Goal: Task Accomplishment & Management: Use online tool/utility

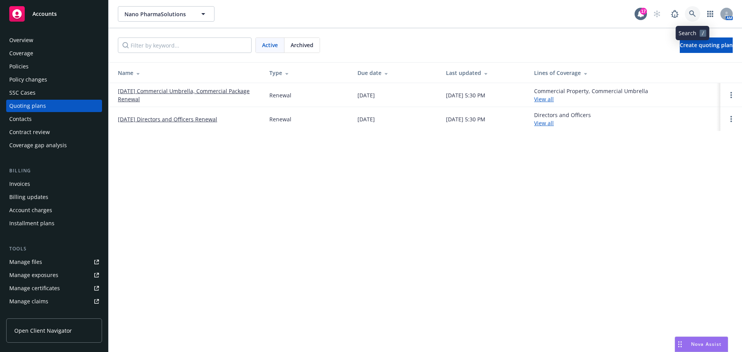
click at [687, 16] on link at bounding box center [692, 13] width 15 height 15
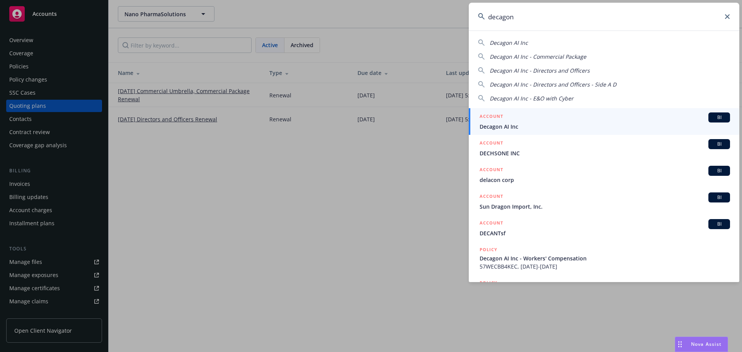
type input "decagon"
click at [547, 113] on div "ACCOUNT BI" at bounding box center [605, 117] width 250 height 10
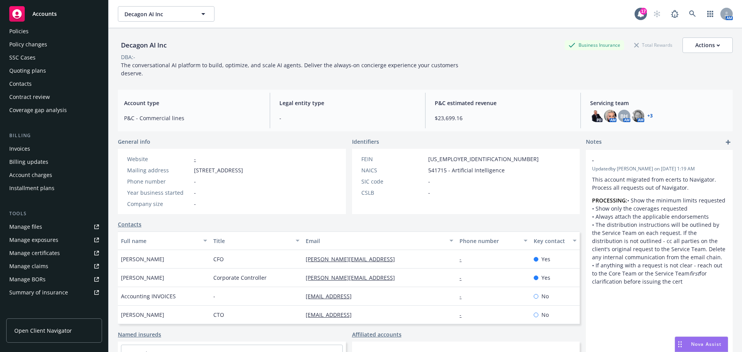
scroll to position [77, 0]
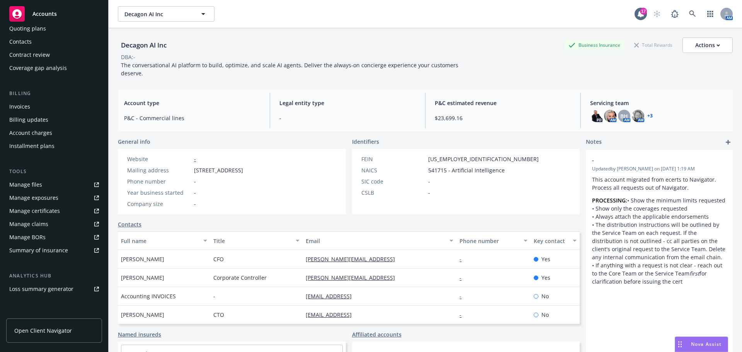
click at [48, 210] on div "Manage certificates" at bounding box center [34, 211] width 51 height 12
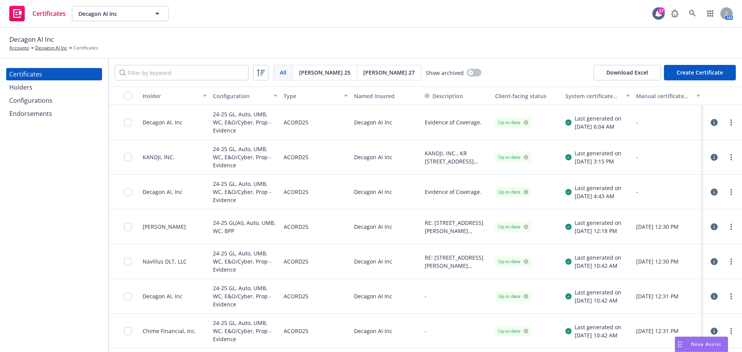
click at [22, 102] on div "Configurations" at bounding box center [30, 100] width 43 height 12
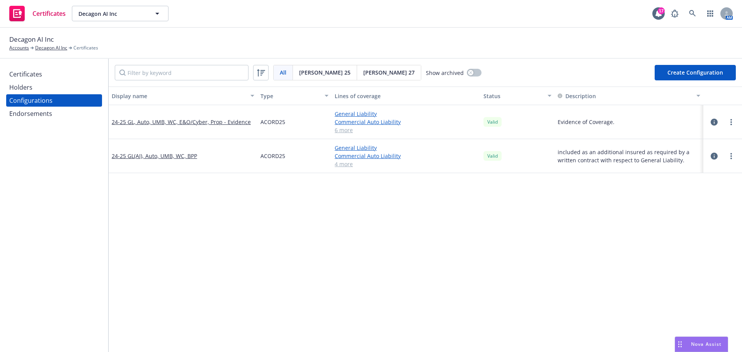
click at [27, 83] on div "Holders" at bounding box center [20, 87] width 23 height 12
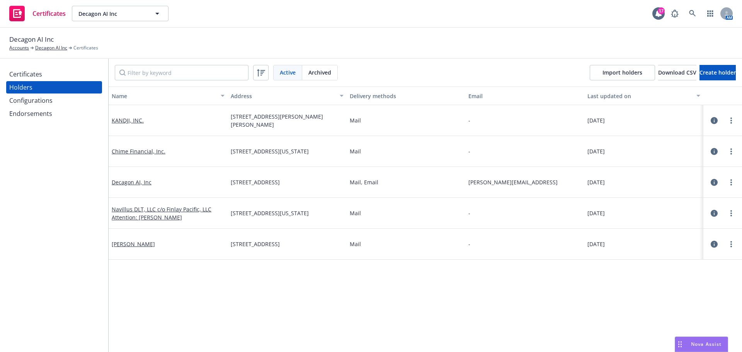
click at [37, 75] on div "Certificates" at bounding box center [25, 74] width 33 height 12
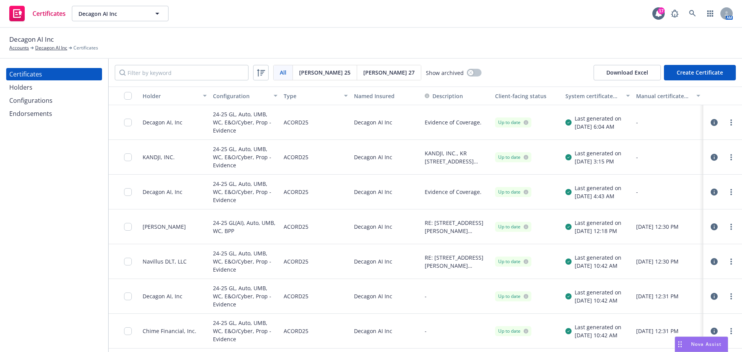
click at [704, 78] on button "Create Certificate" at bounding box center [700, 72] width 72 height 15
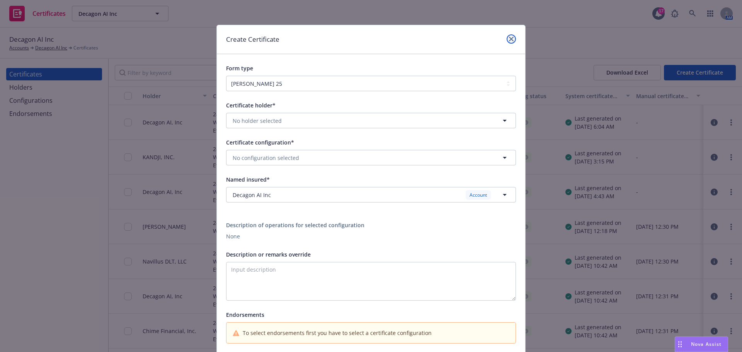
click at [509, 40] on icon "close" at bounding box center [511, 39] width 5 height 5
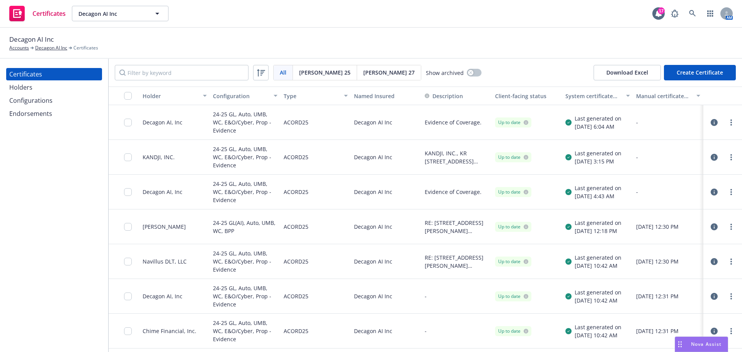
click at [714, 122] on icon "button" at bounding box center [714, 122] width 7 height 7
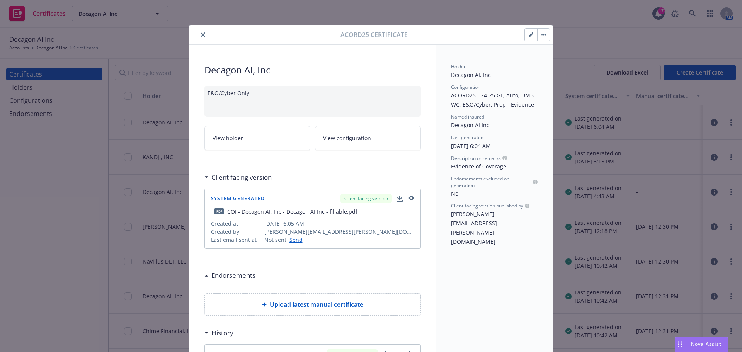
click at [203, 36] on button "close" at bounding box center [202, 34] width 9 height 9
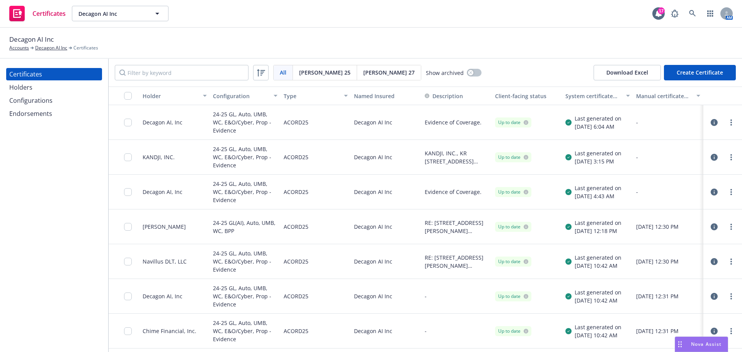
click at [691, 80] on button "Create Certificate" at bounding box center [700, 72] width 72 height 15
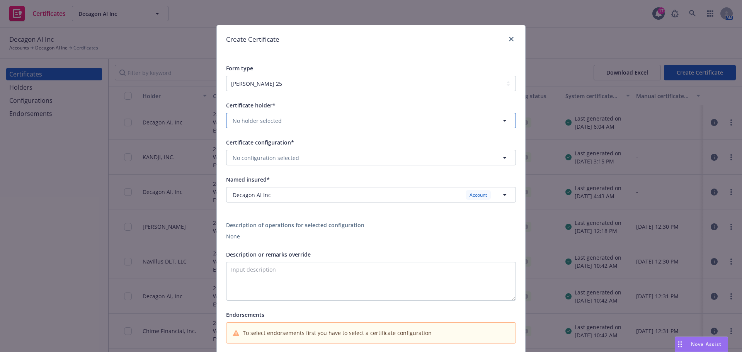
click at [334, 125] on button "No holder selected" at bounding box center [371, 120] width 290 height 15
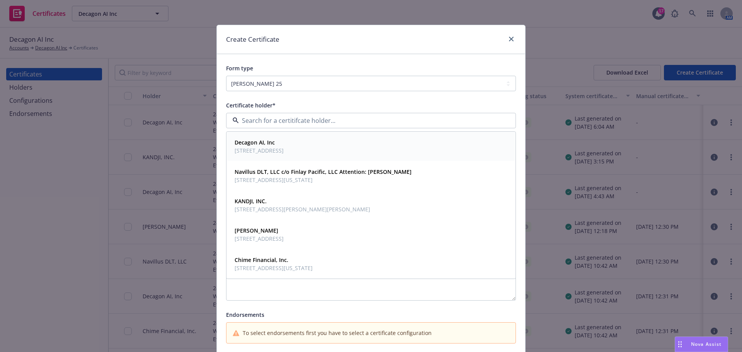
click at [284, 151] on span "2261 Market Street, STE 5378 San Francisco, CA 94114" at bounding box center [259, 150] width 49 height 8
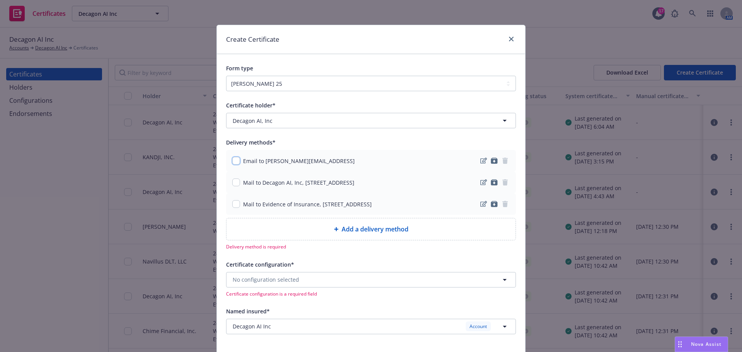
click at [232, 161] on input "checkbox" at bounding box center [236, 161] width 8 height 8
checkbox input "true"
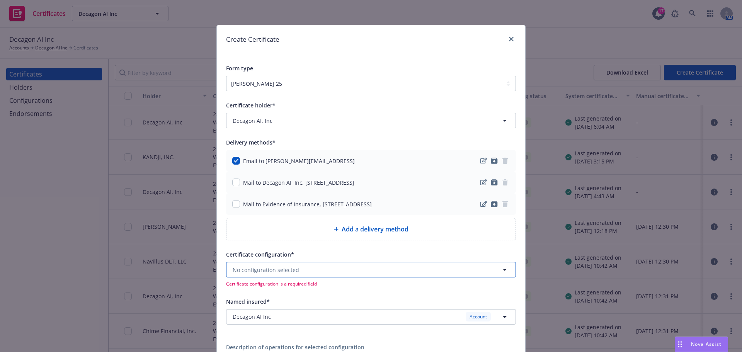
click at [324, 269] on button "No configuration selected" at bounding box center [371, 269] width 290 height 15
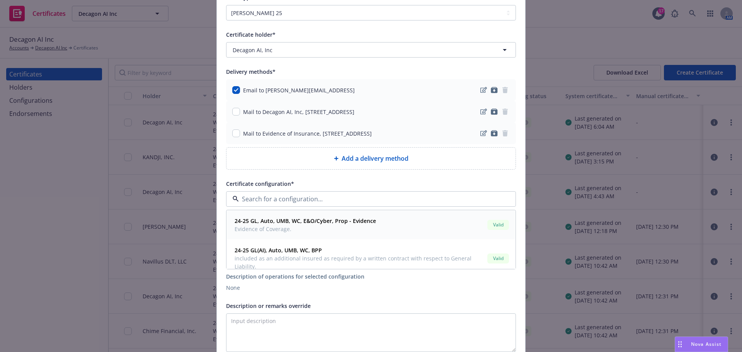
scroll to position [77, 0]
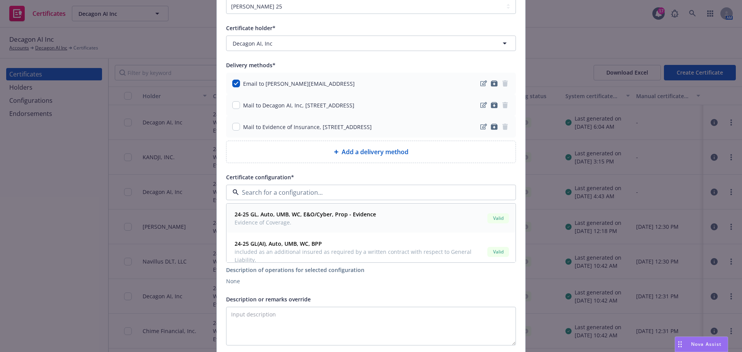
click at [310, 223] on span "Evidence of Coverage." at bounding box center [305, 222] width 141 height 8
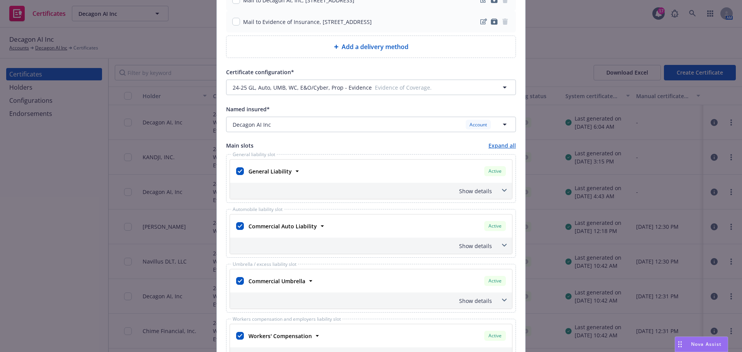
scroll to position [232, 0]
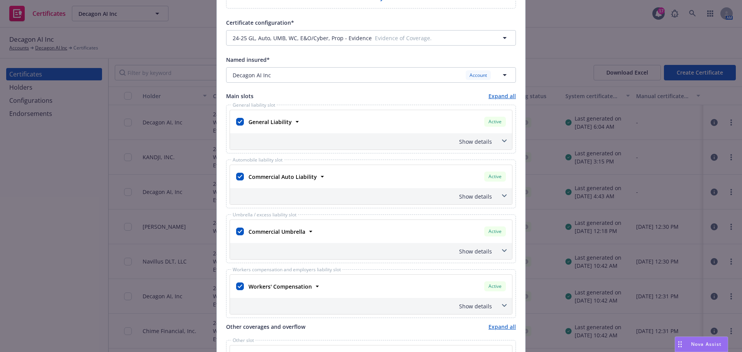
click at [473, 146] on div "Show details" at bounding box center [371, 141] width 282 height 16
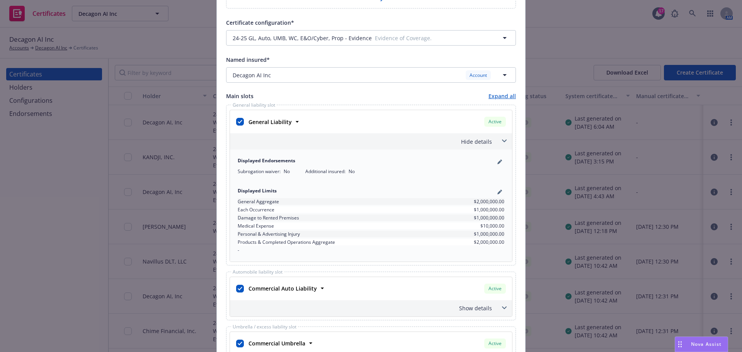
click at [473, 146] on div "Hide details" at bounding box center [371, 141] width 282 height 16
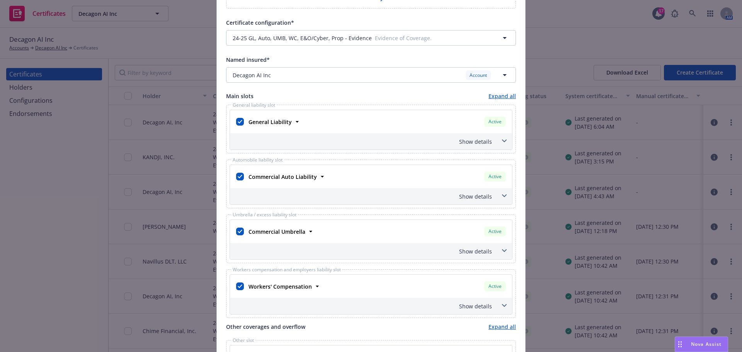
click at [499, 138] on span at bounding box center [504, 141] width 12 height 12
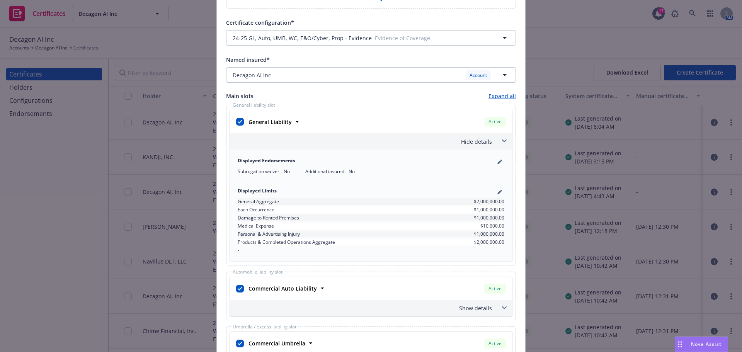
click at [499, 138] on span at bounding box center [504, 141] width 12 height 12
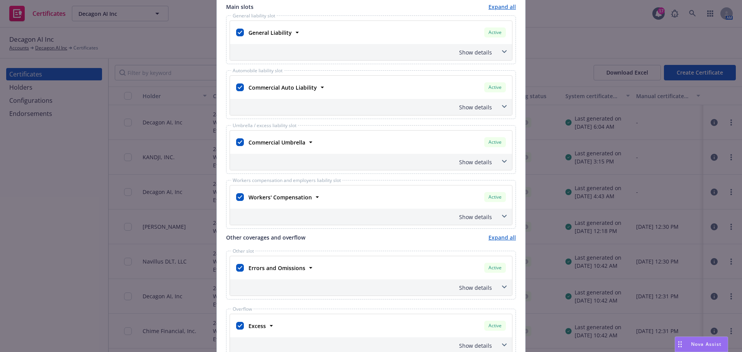
scroll to position [309, 0]
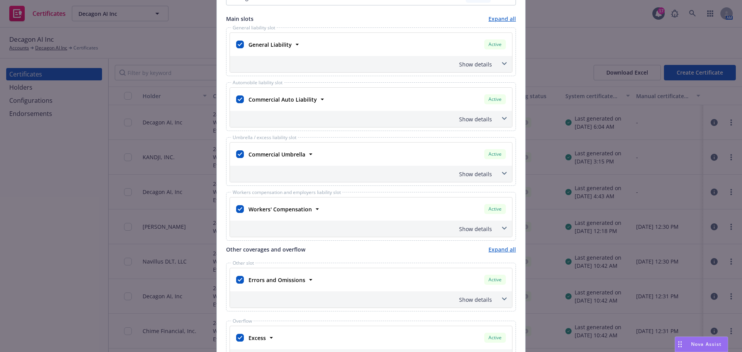
click at [502, 173] on icon at bounding box center [504, 173] width 5 height 3
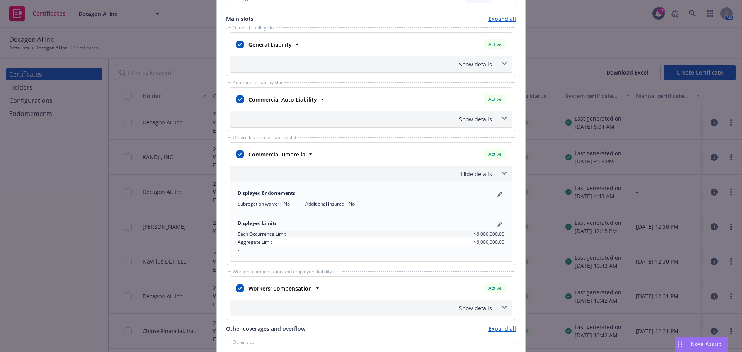
click at [498, 172] on span at bounding box center [504, 173] width 12 height 12
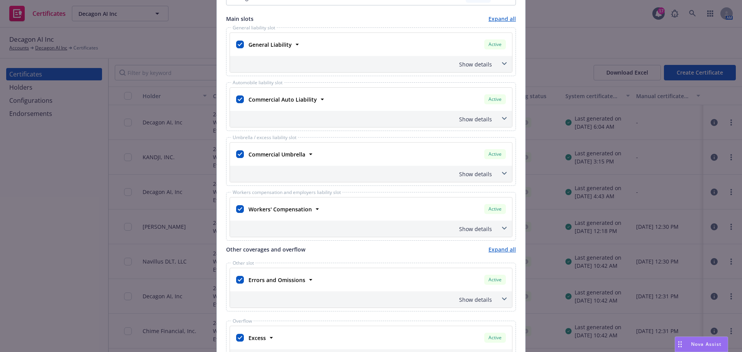
click at [245, 153] on div "Commercial Umbrella" at bounding box center [275, 154] width 61 height 11
click at [238, 155] on input "checkbox" at bounding box center [240, 154] width 8 height 8
checkbox input "false"
click at [236, 213] on input "checkbox" at bounding box center [240, 209] width 8 height 8
checkbox input "false"
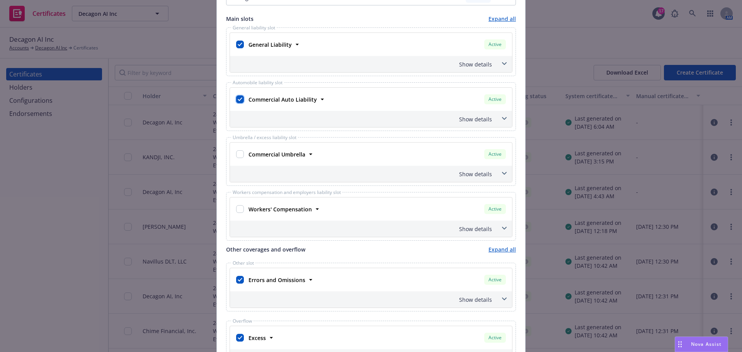
click at [236, 98] on input "checkbox" at bounding box center [240, 99] width 8 height 8
checkbox input "false"
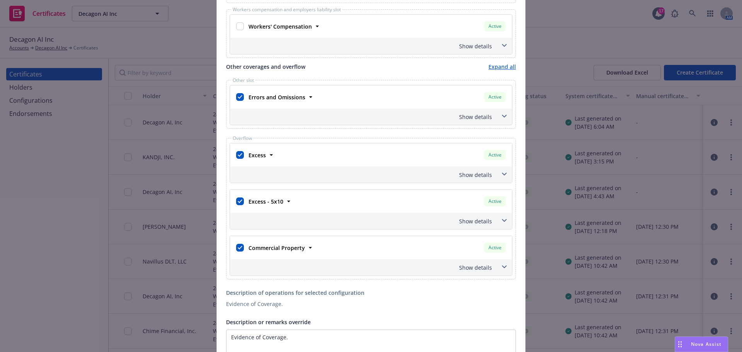
scroll to position [502, 0]
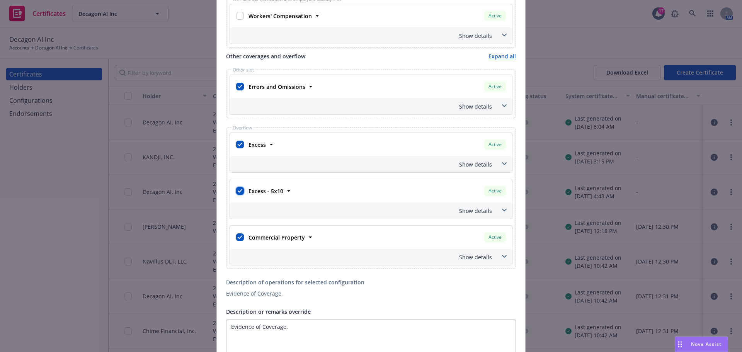
click at [238, 190] on input "checkbox" at bounding box center [240, 191] width 8 height 8
checkbox input "false"
click at [236, 144] on input "checkbox" at bounding box center [240, 145] width 8 height 8
checkbox input "false"
click at [237, 236] on input "checkbox" at bounding box center [240, 237] width 8 height 8
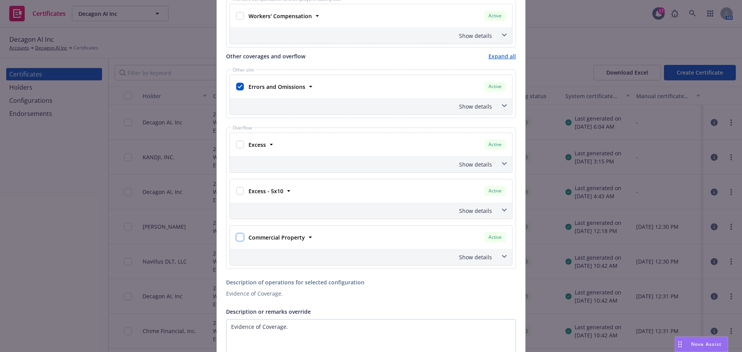
checkbox input "false"
click at [503, 102] on span at bounding box center [504, 106] width 12 height 12
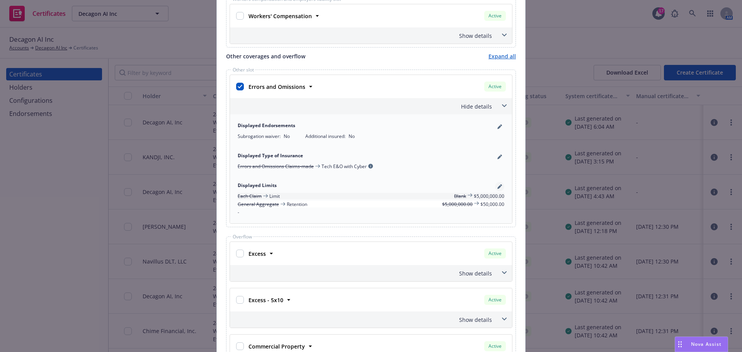
click at [497, 186] on icon "pencil" at bounding box center [499, 186] width 5 height 5
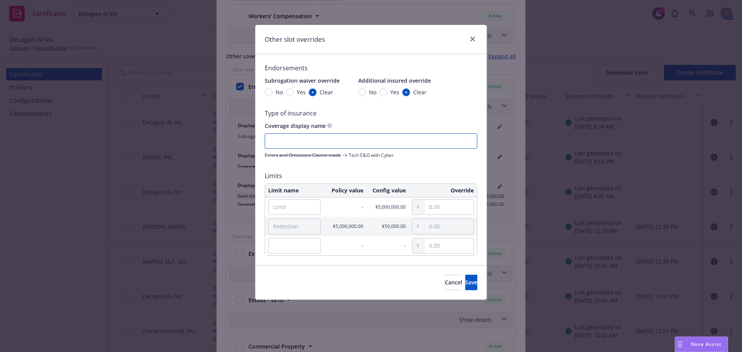
drag, startPoint x: 339, startPoint y: 143, endPoint x: 335, endPoint y: 130, distance: 13.2
click at [335, 133] on div "Coverage display name Errors and Omissions Claims-made Tech E&O with Cyber" at bounding box center [371, 139] width 213 height 37
click at [307, 208] on input "Limit" at bounding box center [294, 206] width 53 height 15
click at [449, 209] on input "text" at bounding box center [448, 207] width 49 height 15
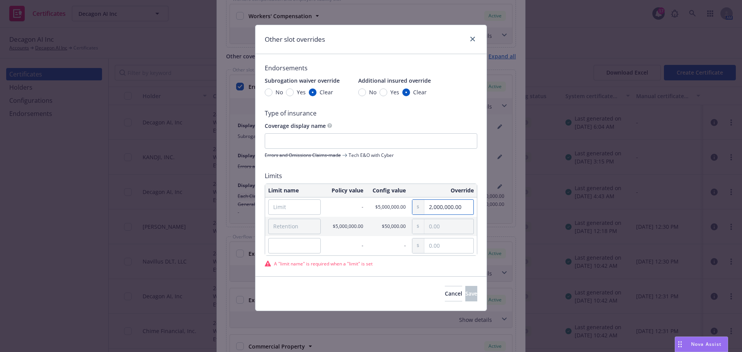
type input "2,000,000.00"
click at [295, 211] on input "Limit" at bounding box center [294, 206] width 53 height 15
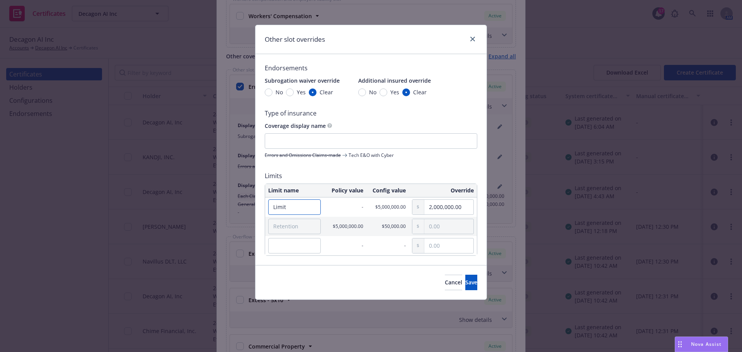
type input "Limit"
click at [284, 224] on input "Retention" at bounding box center [294, 226] width 53 height 15
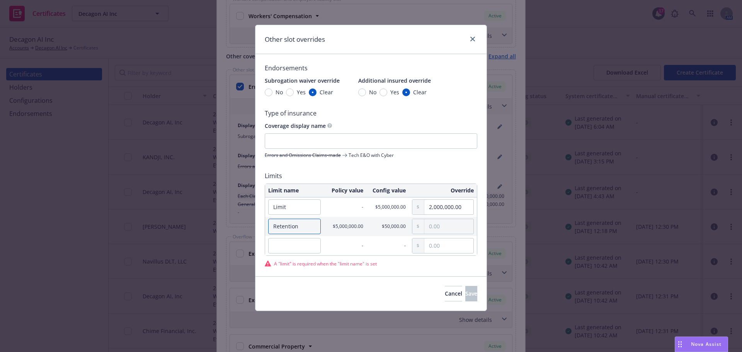
type input "Retention"
click at [435, 225] on input "text" at bounding box center [448, 226] width 49 height 15
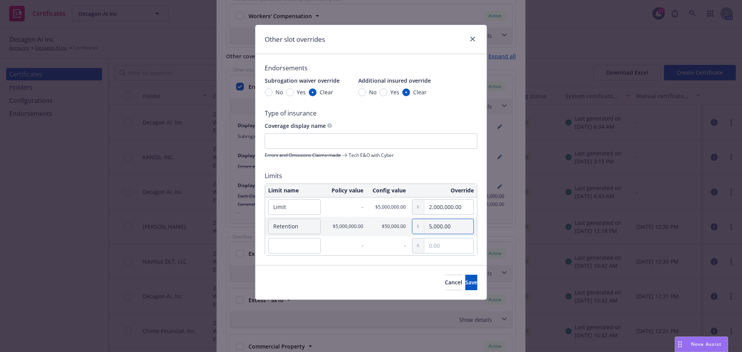
type input "50,000.00"
drag, startPoint x: 464, startPoint y: 226, endPoint x: 421, endPoint y: 229, distance: 42.6
click at [430, 228] on input "50,000.00" at bounding box center [448, 226] width 49 height 15
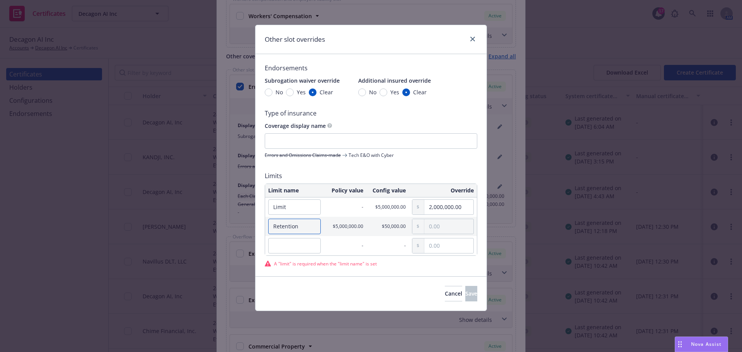
drag, startPoint x: 312, startPoint y: 229, endPoint x: 221, endPoint y: 223, distance: 91.0
click at [221, 223] on div "Other slot overrides Endorsements Subrogation waiver override No Yes Clear Addi…" at bounding box center [371, 176] width 742 height 352
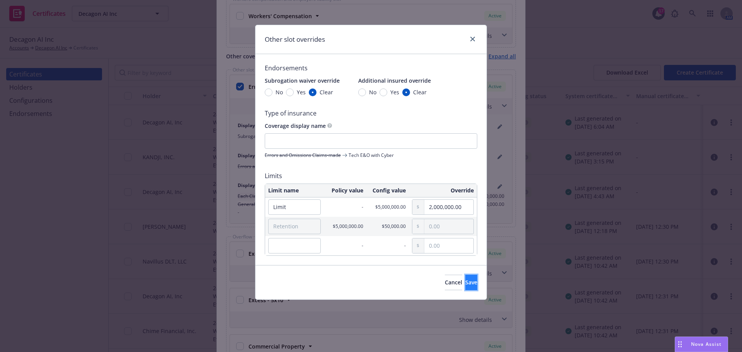
click at [465, 281] on span "Save" at bounding box center [471, 282] width 12 height 7
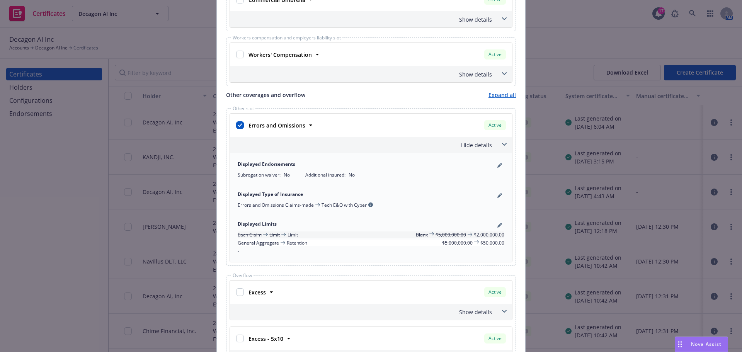
scroll to position [425, 0]
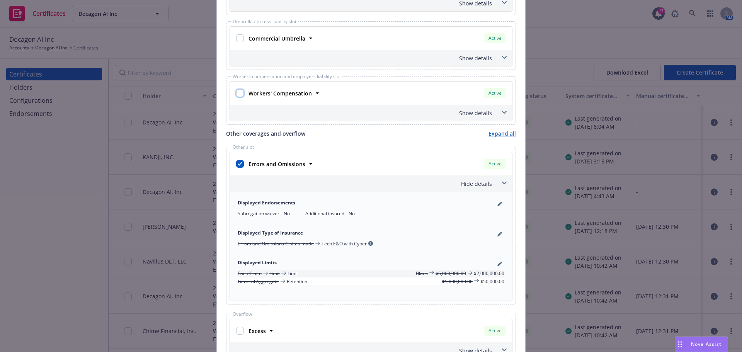
click at [239, 93] on input "checkbox" at bounding box center [240, 93] width 8 height 8
checkbox input "true"
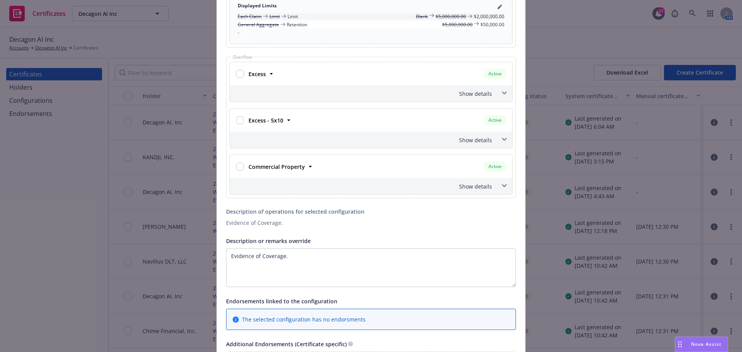
scroll to position [734, 0]
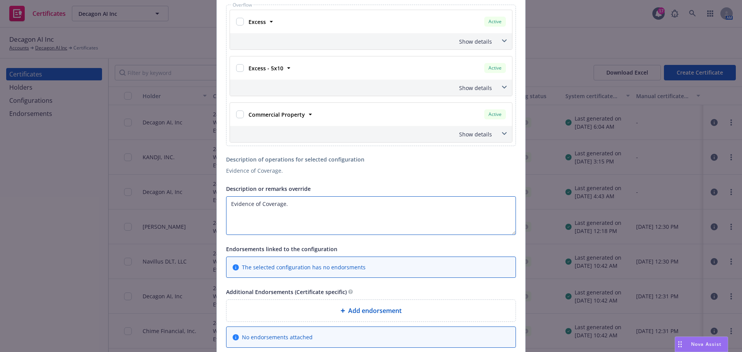
click at [307, 204] on textarea "Evidence of Coverage." at bounding box center [371, 215] width 290 height 39
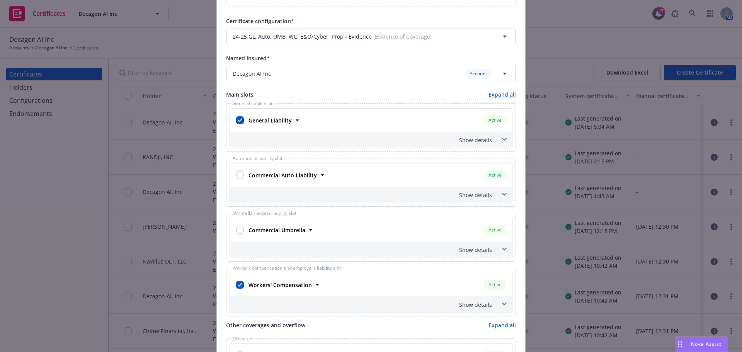
scroll to position [232, 0]
click at [289, 123] on div "General Liability" at bounding box center [269, 121] width 48 height 11
click at [293, 123] on icon at bounding box center [297, 122] width 8 height 8
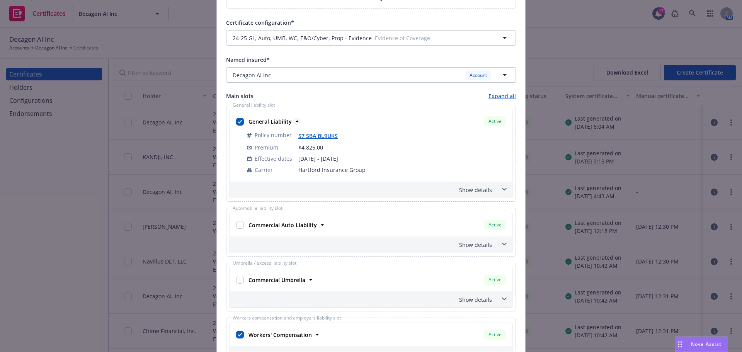
click at [293, 120] on icon at bounding box center [297, 122] width 8 height 8
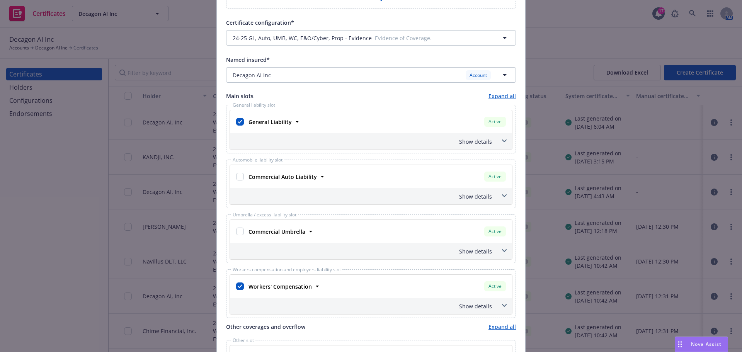
click at [500, 139] on span at bounding box center [504, 141] width 12 height 12
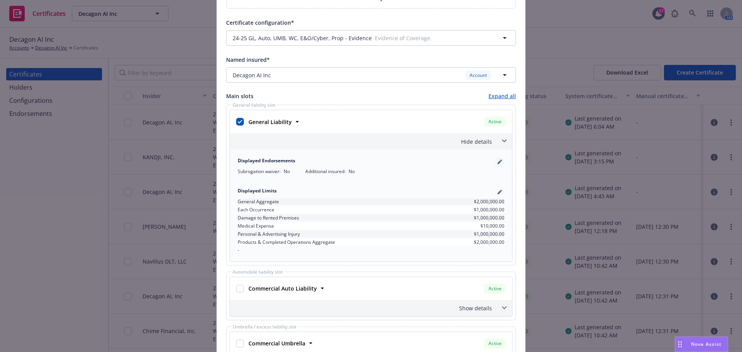
click at [500, 163] on link "pencil" at bounding box center [499, 161] width 9 height 9
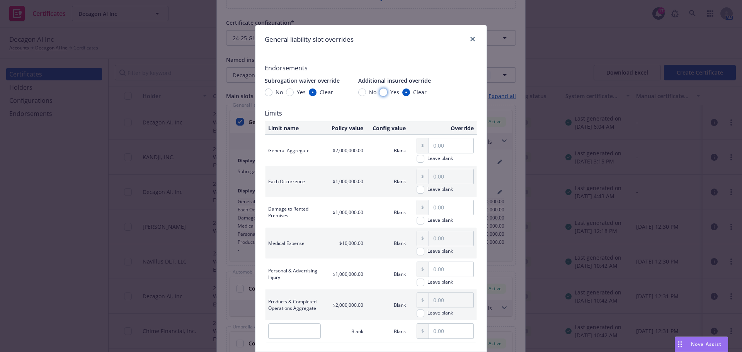
click at [380, 93] on input "Yes" at bounding box center [384, 93] width 8 height 8
radio input "true"
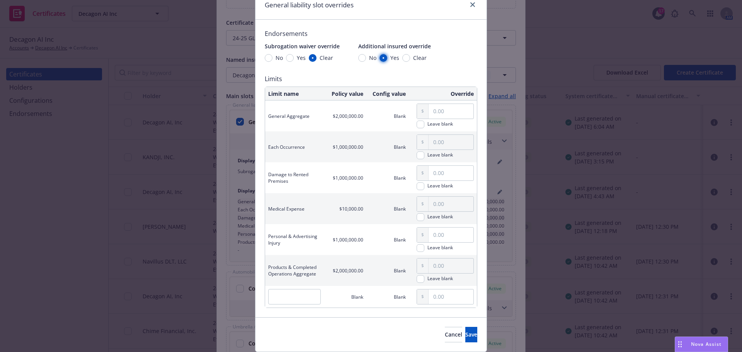
scroll to position [59, 0]
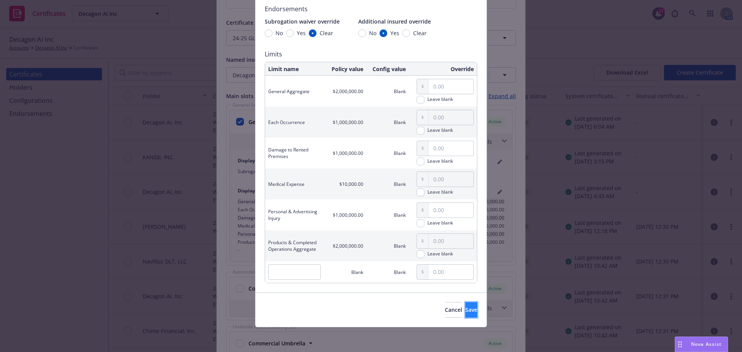
click at [465, 303] on button "Save" at bounding box center [471, 309] width 12 height 15
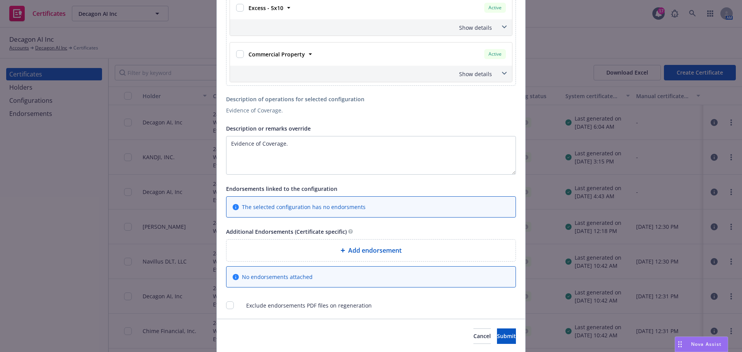
scroll to position [894, 0]
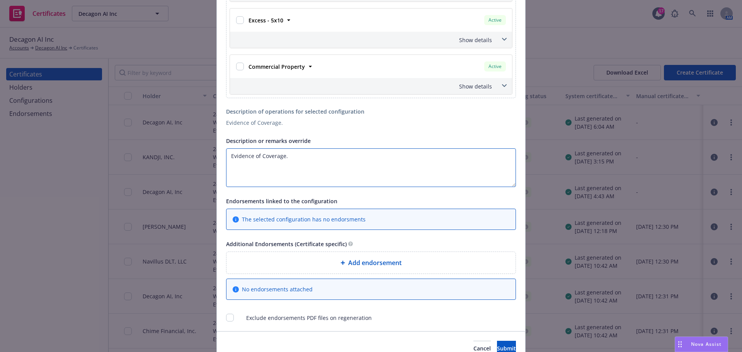
drag, startPoint x: 218, startPoint y: 152, endPoint x: 125, endPoint y: 145, distance: 93.8
click at [144, 150] on div "Create Certificate Form type ACORD 25 ACORD 27 Certificate holder* No holder se…" at bounding box center [371, 176] width 742 height 352
click at [322, 122] on div "Evidence of Coverage." at bounding box center [371, 123] width 290 height 8
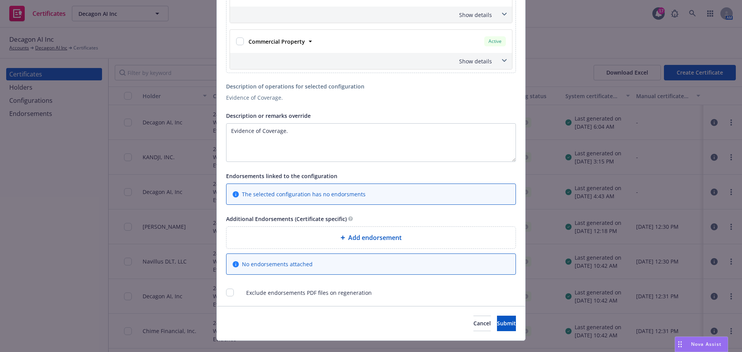
scroll to position [933, 0]
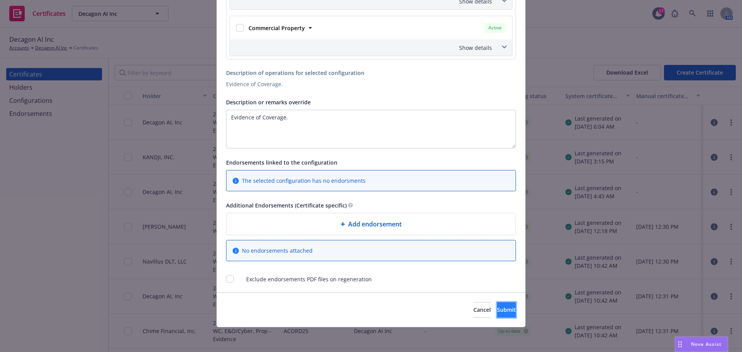
click at [506, 310] on button "Submit" at bounding box center [506, 309] width 19 height 15
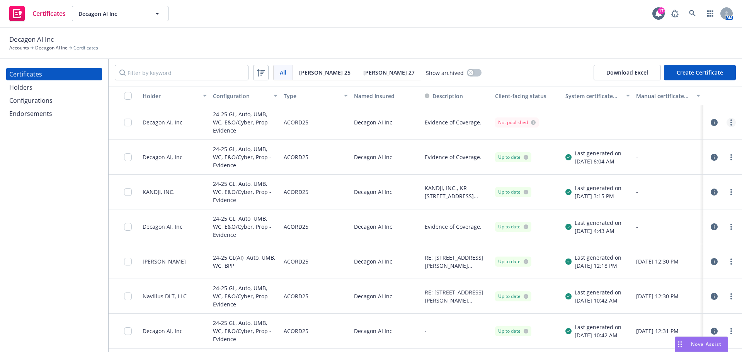
click at [727, 121] on link "more" at bounding box center [731, 122] width 9 height 9
click at [711, 123] on icon "button" at bounding box center [714, 122] width 7 height 7
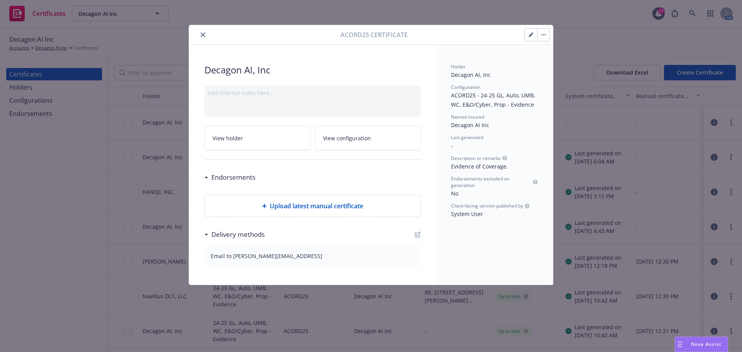
click at [304, 103] on div "Add internal notes here..." at bounding box center [312, 101] width 216 height 31
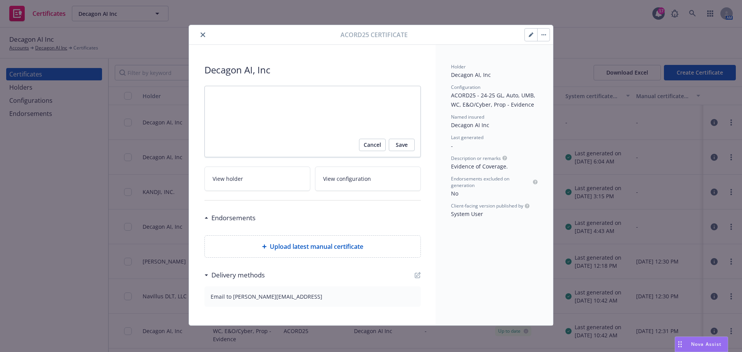
type textarea "x"
type textarea "F"
type textarea "x"
type textarea "Fo"
type textarea "x"
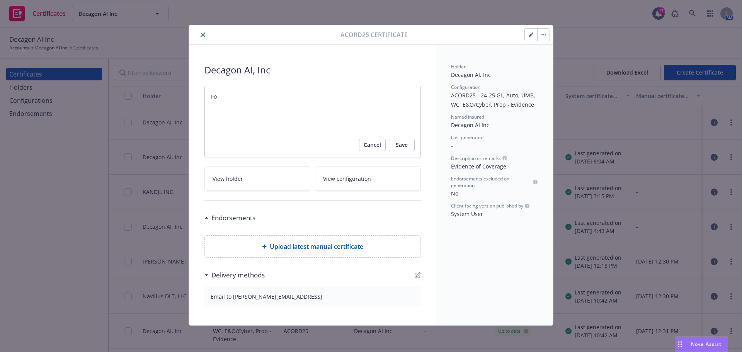
type textarea "For"
type textarea "x"
type textarea "For"
type textarea "x"
type textarea "For U"
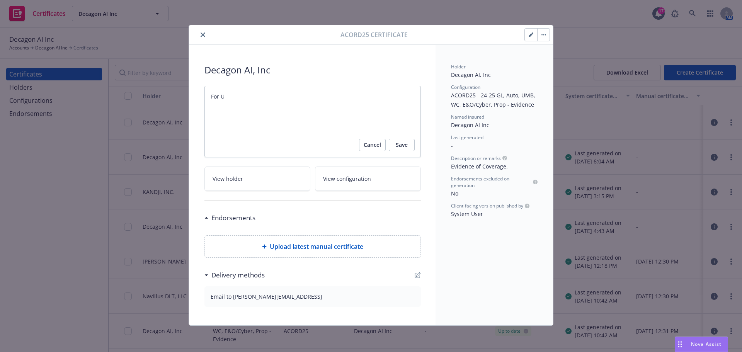
type textarea "x"
type textarea "For Ub"
type textarea "x"
type textarea "For Ube"
type textarea "x"
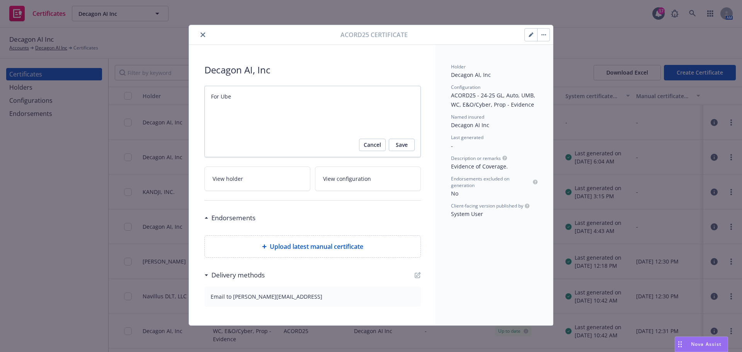
type textarea "For Uber"
type textarea "x"
type textarea "For Uber"
type textarea "x"
type textarea "For Uber -"
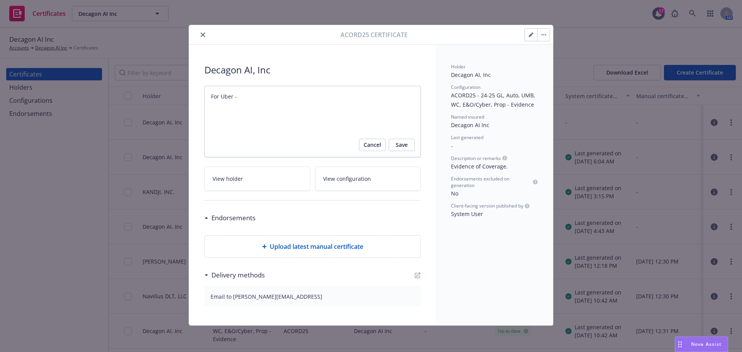
type textarea "x"
type textarea "For Uber -"
type textarea "x"
type textarea "For Uber - p"
type textarea "x"
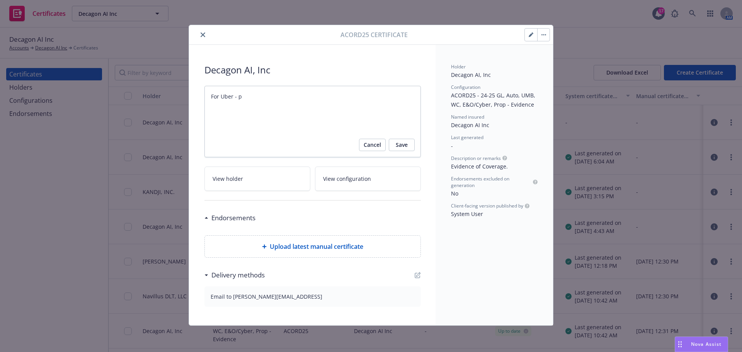
type textarea "For Uber - pr"
type textarea "x"
type textarea "For Uber - pro"
type textarea "x"
type textarea "For Uber - pros"
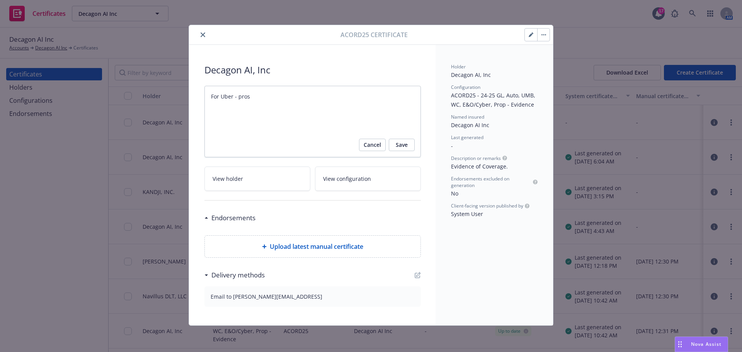
type textarea "x"
type textarea "For Uber - prosp"
type textarea "x"
type textarea "For Uber - prospe"
type textarea "x"
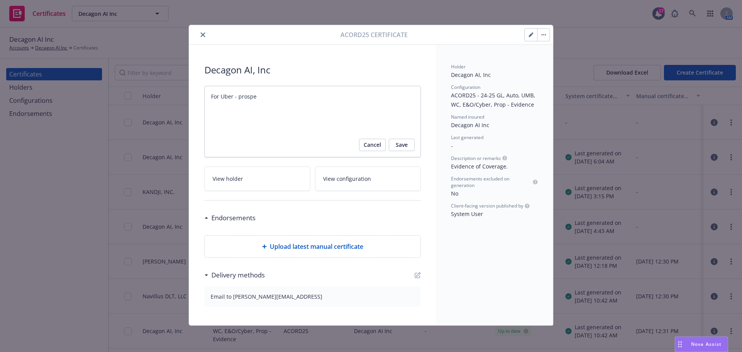
type textarea "For Uber - prospec"
type textarea "x"
type textarea "For Uber - prospect"
type textarea "x"
type textarea "For Uber - prospecti"
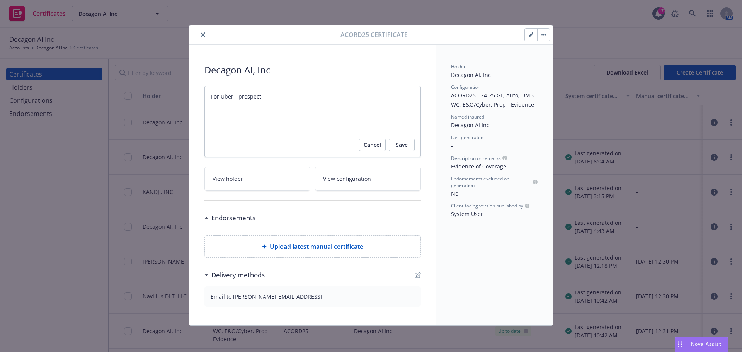
type textarea "x"
type textarea "For Uber - prospectiv"
type textarea "x"
type textarea "For Uber - prospectiv"
type textarea "x"
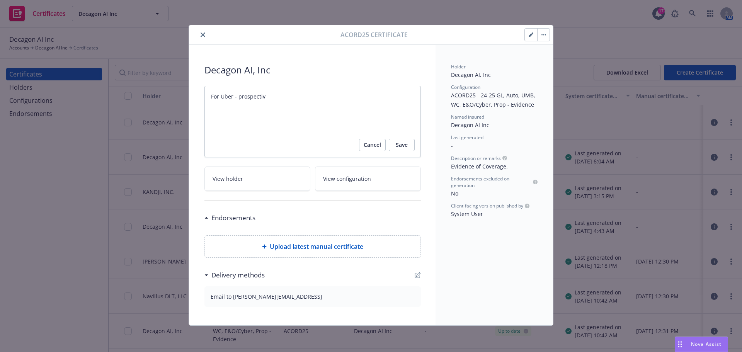
type textarea "For Uber - prospectiv"
type textarea "x"
type textarea "For Uber - prospective"
type textarea "x"
type textarea "For Uber - prospective"
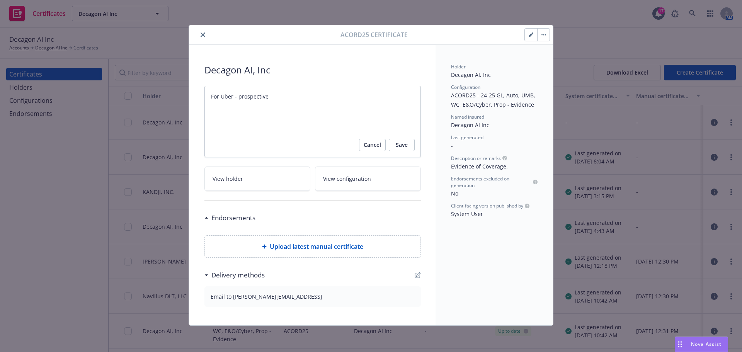
type textarea "x"
type textarea "For Uber - prospective c"
type textarea "x"
type textarea "For Uber - prospective cl"
type textarea "x"
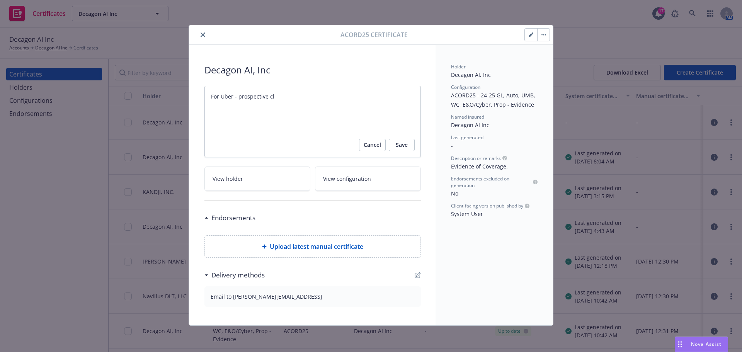
type textarea "For Uber - prospective cli"
type textarea "x"
type textarea "For Uber - prospective clie"
type textarea "x"
type textarea "For Uber - prospective clien"
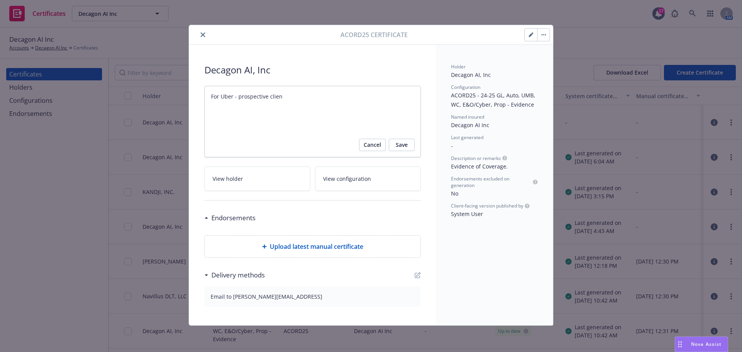
type textarea "x"
type textarea "For Uber - prospective client"
click at [407, 147] on span "Save" at bounding box center [402, 145] width 12 height 12
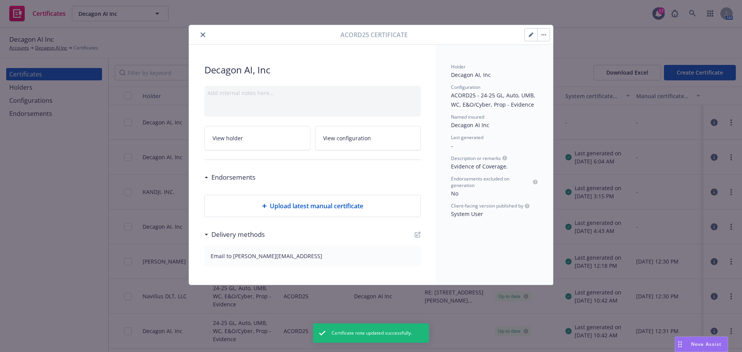
click at [260, 108] on div "Add internal notes here..." at bounding box center [312, 101] width 216 height 31
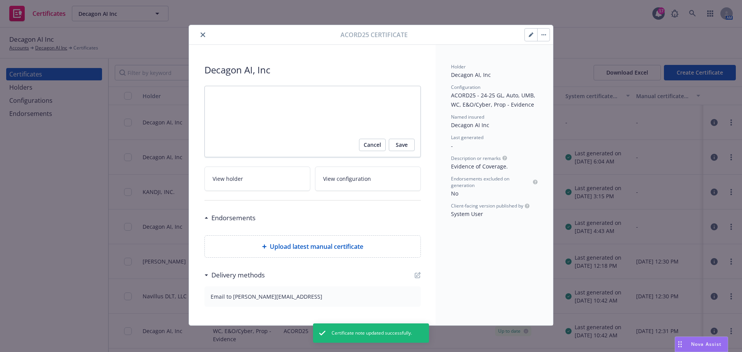
type textarea "x"
type textarea "G"
type textarea "x"
type textarea "GF"
type textarea "x"
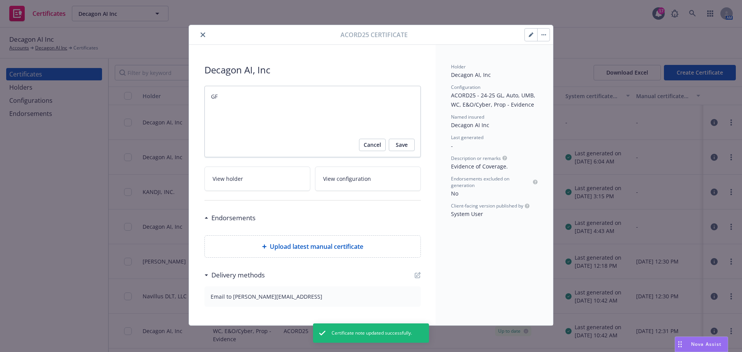
type textarea "GFo"
type textarea "x"
type textarea "GF"
type textarea "x"
type textarea "G"
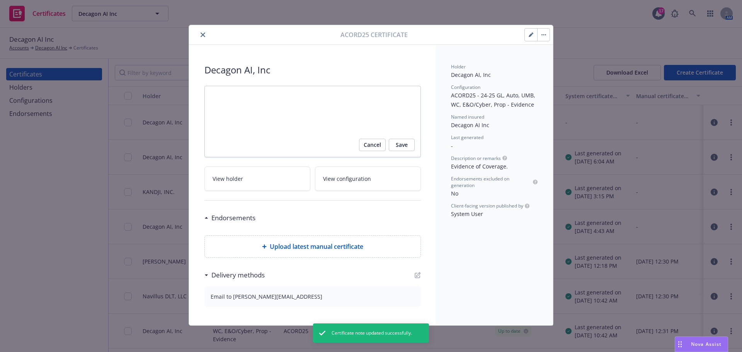
type textarea "x"
type textarea "F"
type textarea "x"
type textarea "Fo"
type textarea "x"
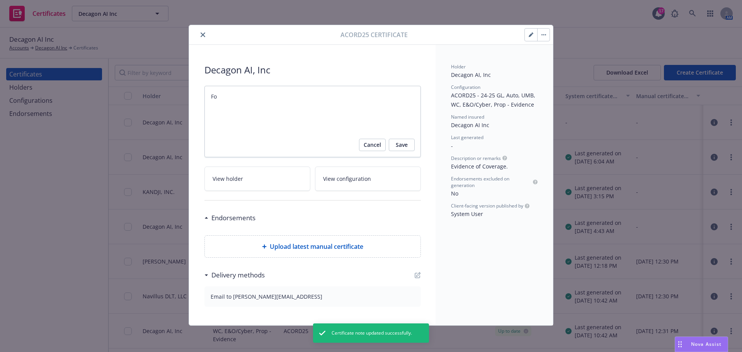
type textarea "For"
type textarea "x"
type textarea "For"
type textarea "x"
type textarea "For U"
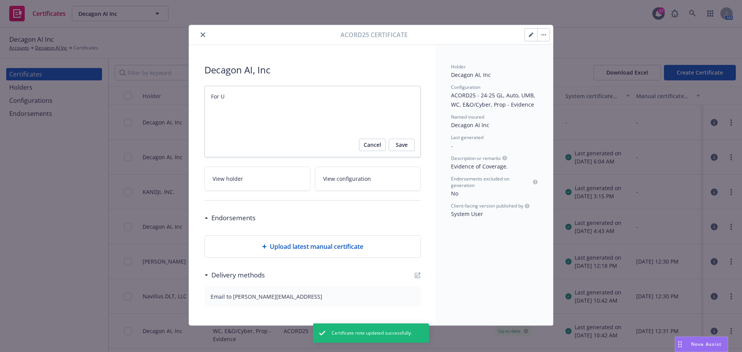
type textarea "x"
type textarea "For Ub"
type textarea "x"
type textarea "For Ube"
type textarea "x"
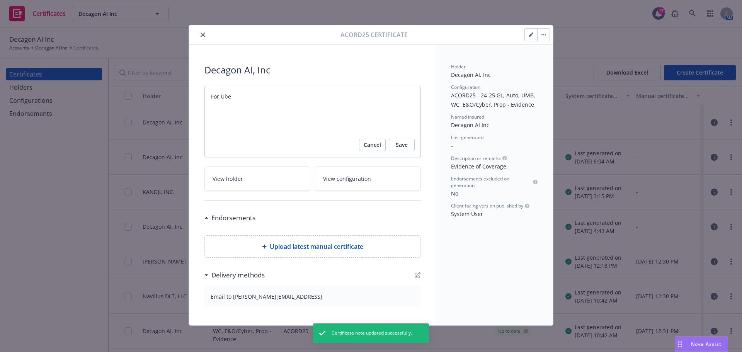
type textarea "For Uber"
type textarea "x"
type textarea "For Uber,"
type textarea "x"
type textarea "For Uber,"
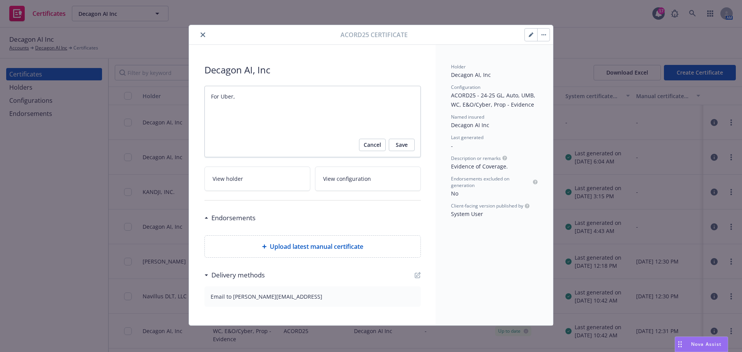
type textarea "x"
type textarea "For Uber, p"
type textarea "x"
type textarea "For Uber, pr"
type textarea "x"
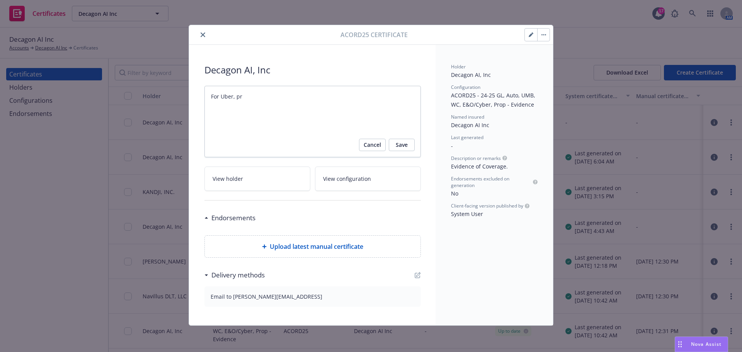
type textarea "For Uber, prs"
type textarea "x"
type textarea "For Uber, pr"
type textarea "x"
type textarea "For Uber, pro"
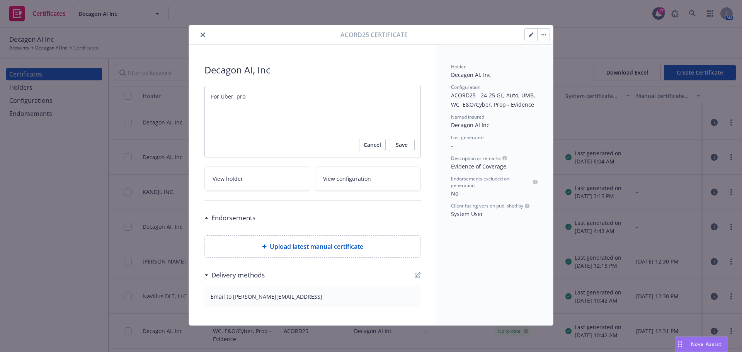
type textarea "x"
type textarea "For Uber, pros"
type textarea "x"
type textarea "For Uber, prosp"
type textarea "x"
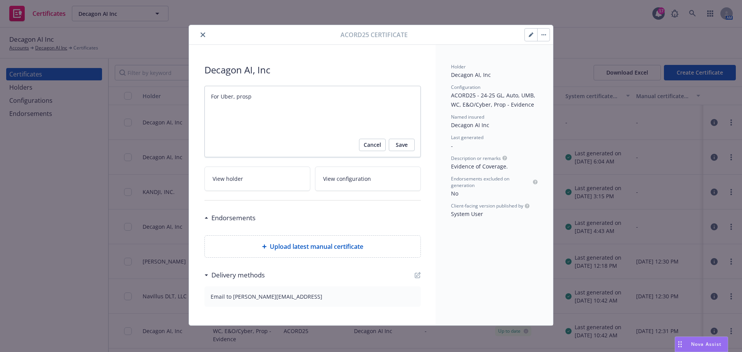
type textarea "For Uber, prospe"
type textarea "x"
type textarea "For Uber, prospec"
type textarea "x"
type textarea "For Uber, prospect"
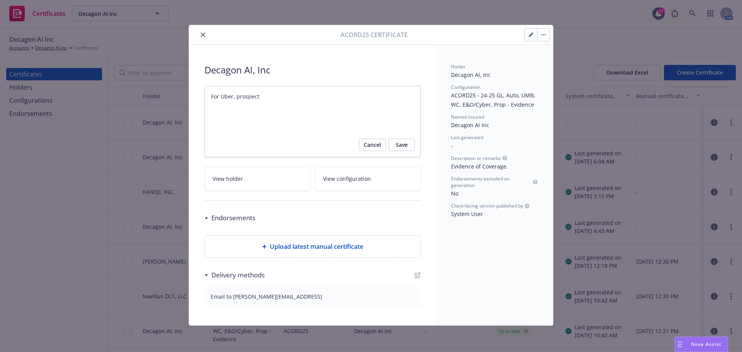
type textarea "x"
type textarea "For Uber, prospecti"
type textarea "x"
type textarea "For Uber, prospectie"
type textarea "x"
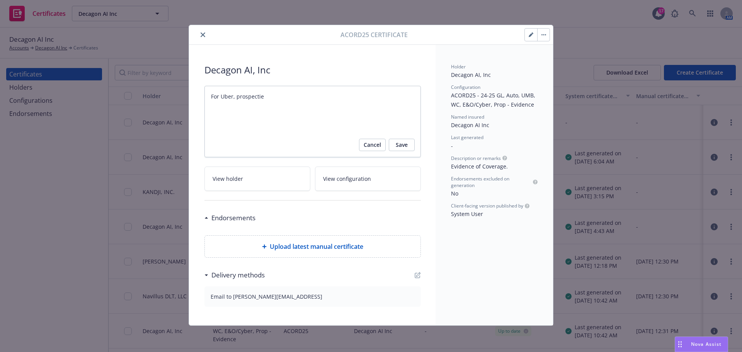
type textarea "For Uber, prospectie"
type textarea "x"
type textarea "For Uber, prospectie"
type textarea "x"
type textarea "For Uber, prospecti"
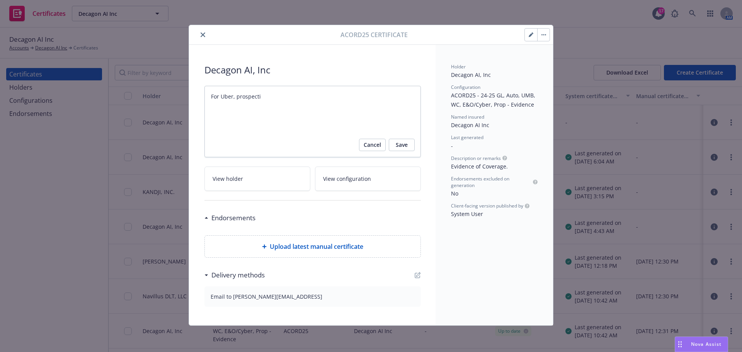
type textarea "x"
type textarea "For Uber, prospectiv"
type textarea "x"
type textarea "For Uber, prospective"
type textarea "x"
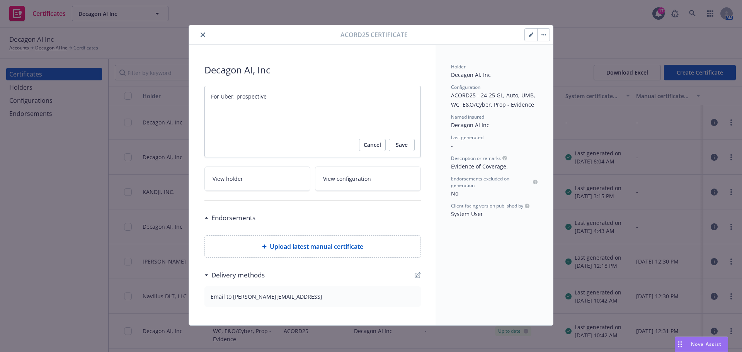
type textarea "For Uber, prospective"
type textarea "x"
type textarea "For Uber, prospective c"
type textarea "x"
type textarea "For Uber, prospective cl"
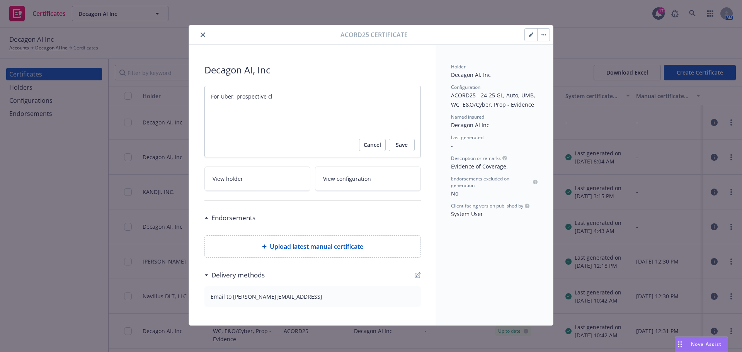
type textarea "x"
type textarea "For Uber, prospective cli"
type textarea "x"
type textarea "For Uber, prospective clie"
type textarea "x"
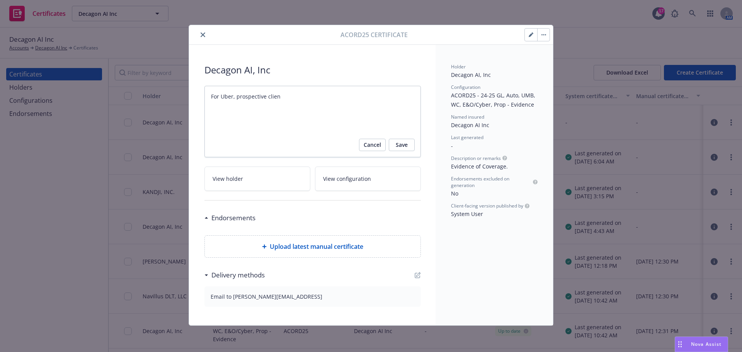
type textarea "For Uber, prospective clienj"
type textarea "x"
type textarea "For Uber, prospective clienjt"
type textarea "x"
type textarea "For Uber, prospective clienj"
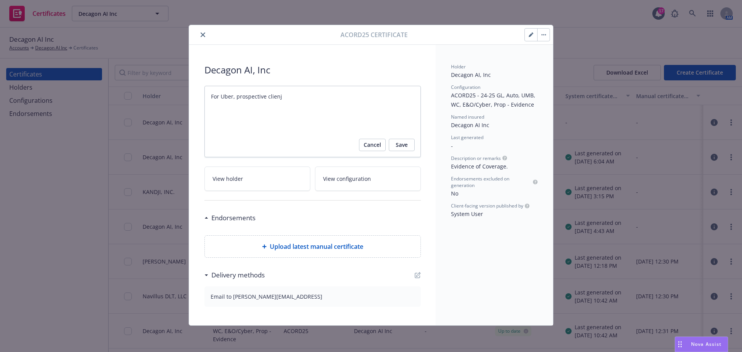
type textarea "x"
type textarea "For Uber, prospective clien"
type textarea "x"
type textarea "For Uber, prospective client"
click at [402, 150] on span "Save" at bounding box center [402, 145] width 12 height 12
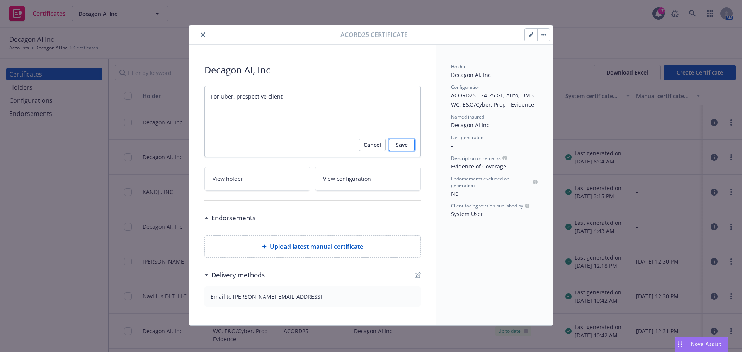
type textarea "x"
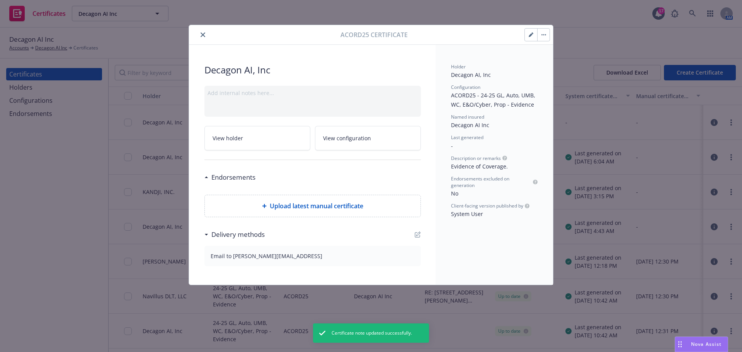
click at [204, 32] on icon "close" at bounding box center [203, 34] width 5 height 5
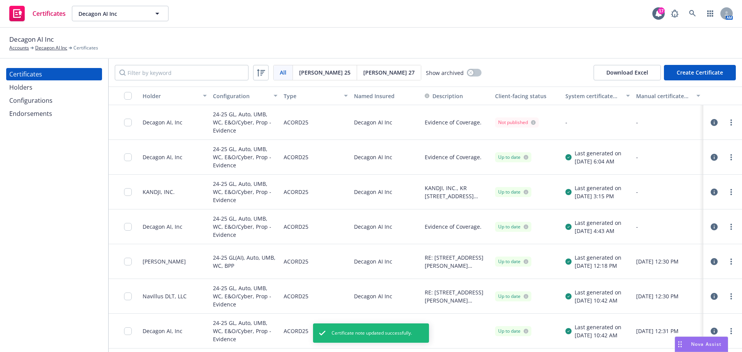
click at [711, 121] on icon "button" at bounding box center [714, 122] width 7 height 7
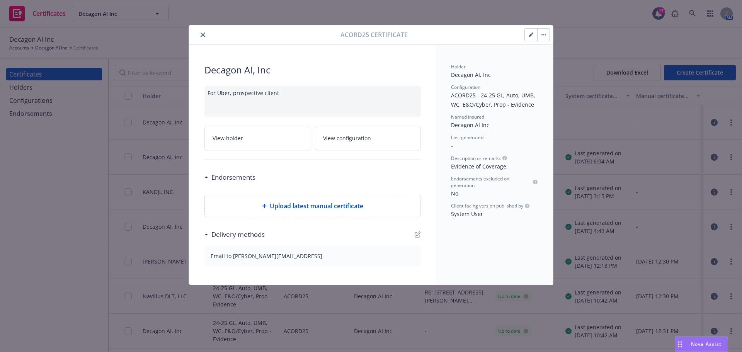
click at [200, 36] on button "close" at bounding box center [202, 34] width 9 height 9
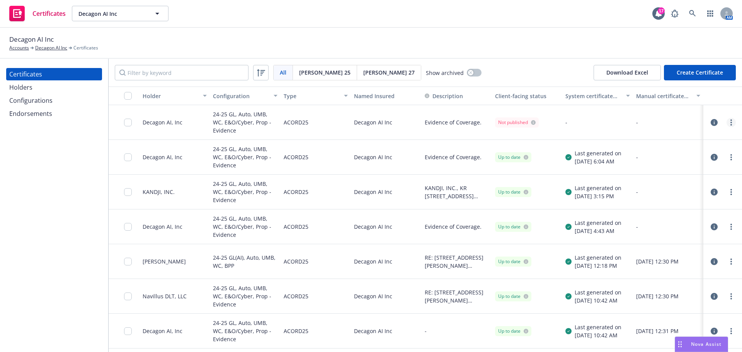
click at [731, 122] on circle "more" at bounding box center [732, 123] width 2 height 2
click at [640, 169] on link "Regenerate" at bounding box center [668, 169] width 124 height 15
click at [128, 123] on input "checkbox" at bounding box center [128, 123] width 8 height 8
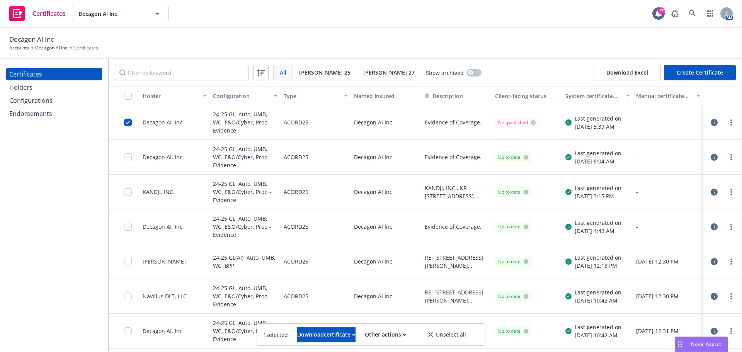
scroll to position [31, 0]
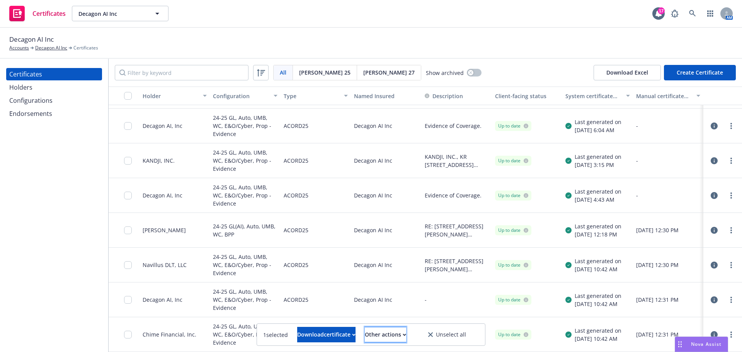
click at [406, 331] on div "Other actions" at bounding box center [385, 334] width 41 height 15
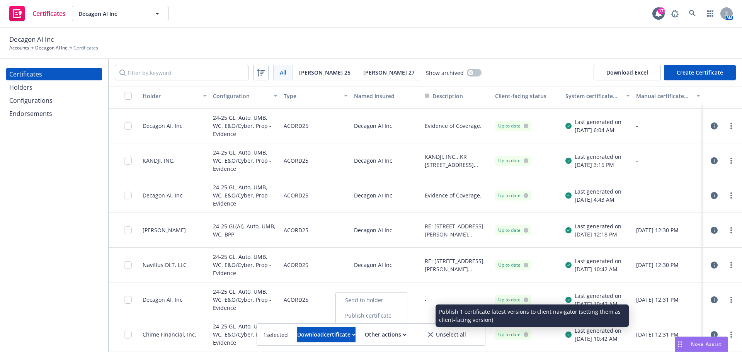
click at [403, 317] on link "Publish certificate" at bounding box center [371, 315] width 71 height 15
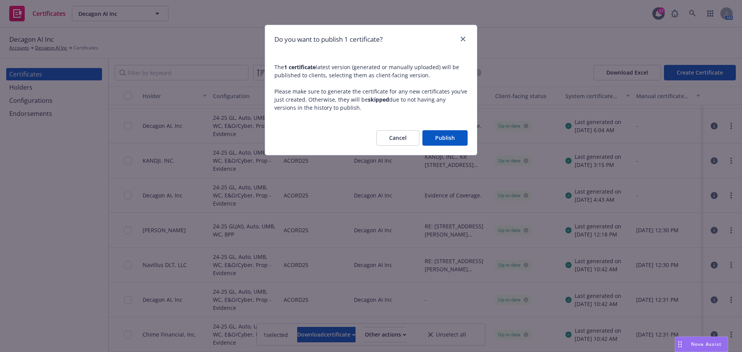
click at [452, 141] on button "Publish" at bounding box center [444, 137] width 45 height 15
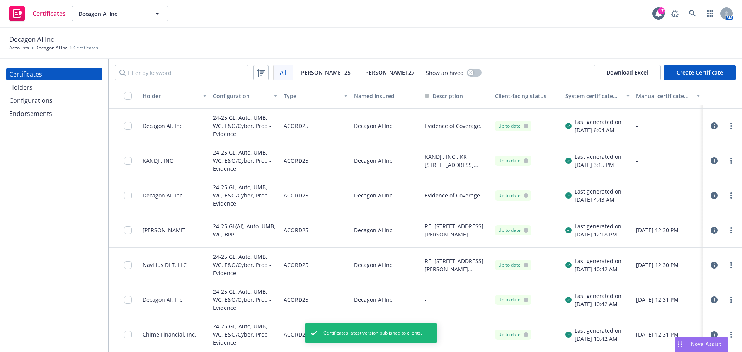
click at [711, 124] on icon "button" at bounding box center [714, 126] width 7 height 7
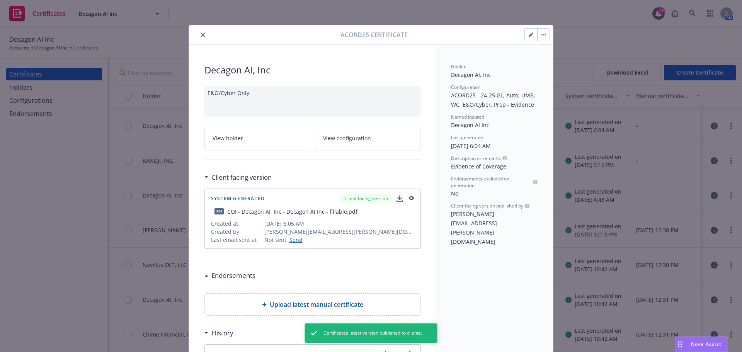
click at [529, 38] on button "button" at bounding box center [531, 35] width 12 height 12
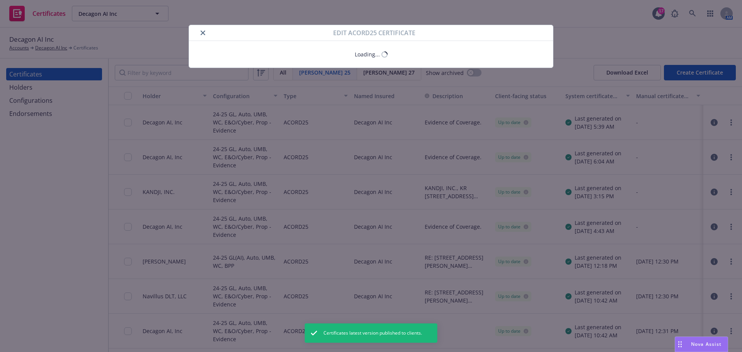
scroll to position [31, 0]
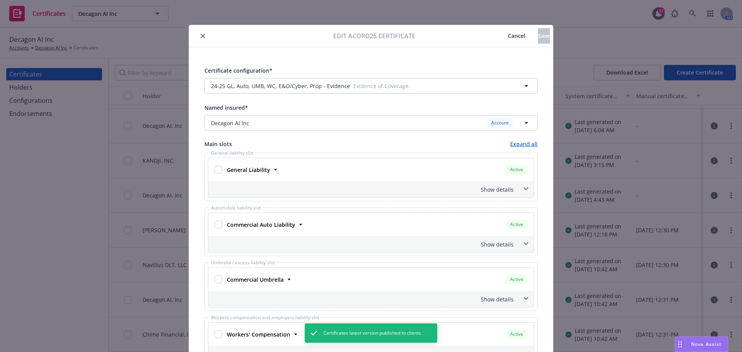
click at [201, 32] on button "close" at bounding box center [202, 35] width 9 height 9
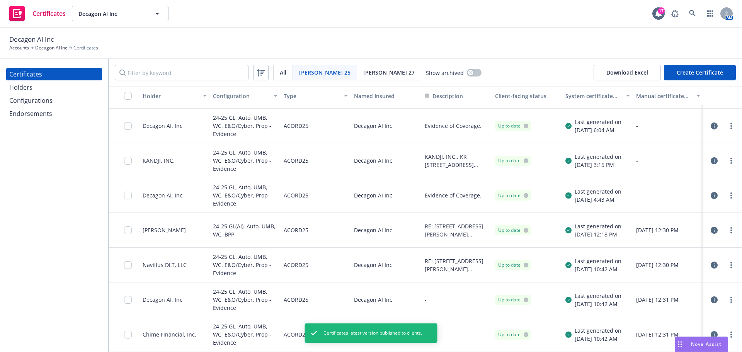
click at [711, 123] on icon "button" at bounding box center [714, 126] width 7 height 7
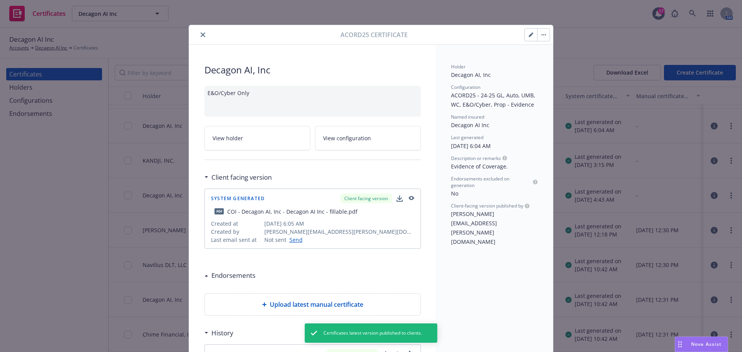
click at [291, 108] on div "E&O/Cyber Only" at bounding box center [312, 101] width 216 height 31
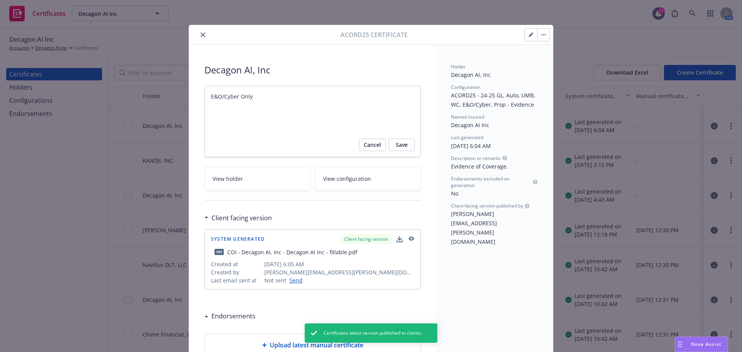
click at [284, 97] on textarea "E&O/Cyber Only" at bounding box center [312, 122] width 216 height 72
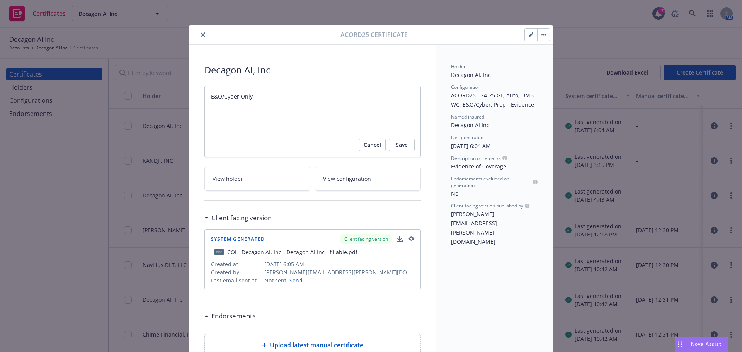
click at [201, 34] on icon "close" at bounding box center [203, 34] width 5 height 5
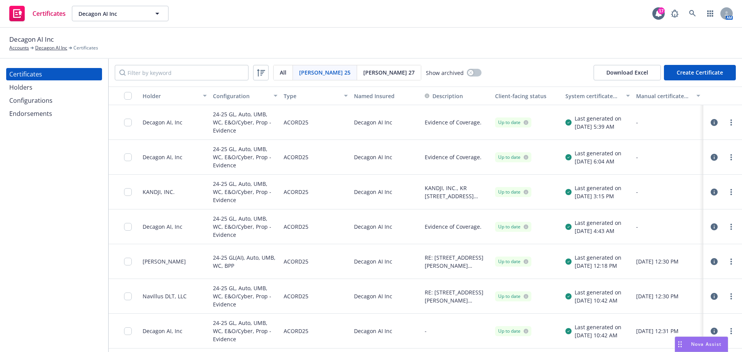
click at [711, 121] on icon "button" at bounding box center [714, 122] width 7 height 7
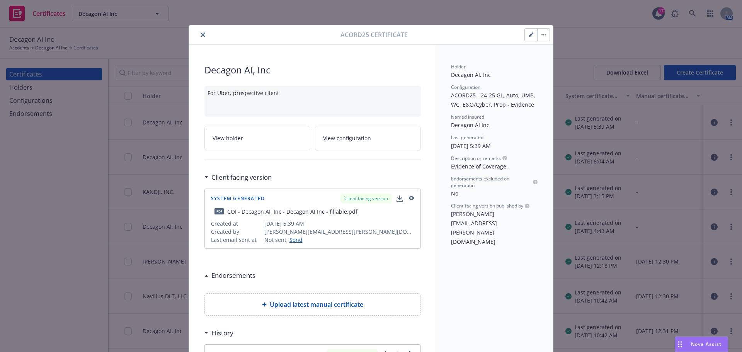
click at [314, 100] on div "For Uber, prospective client" at bounding box center [312, 101] width 216 height 31
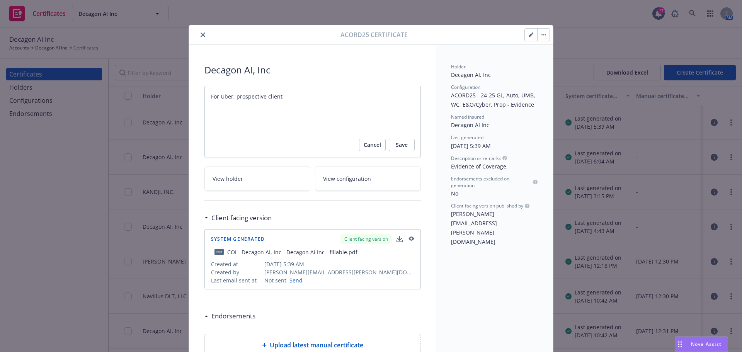
click at [314, 95] on textarea "For Uber, prospective client" at bounding box center [312, 122] width 216 height 72
type textarea "x"
type textarea "For Uber, prospective client"
type textarea "x"
type textarea "For Uber, prospective client -"
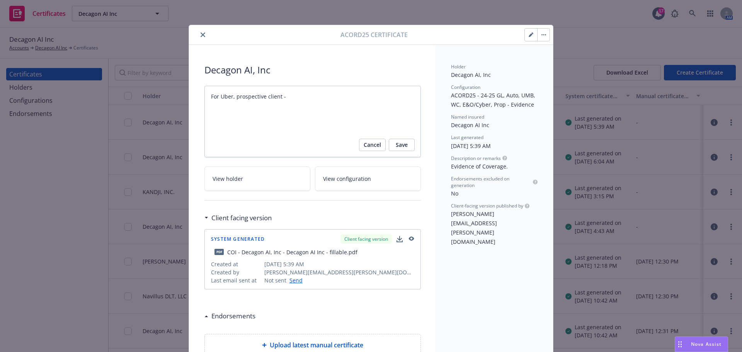
type textarea "x"
type textarea "For Uber, prospective client -"
type textarea "x"
type textarea "For Uber, prospective client - r"
type textarea "x"
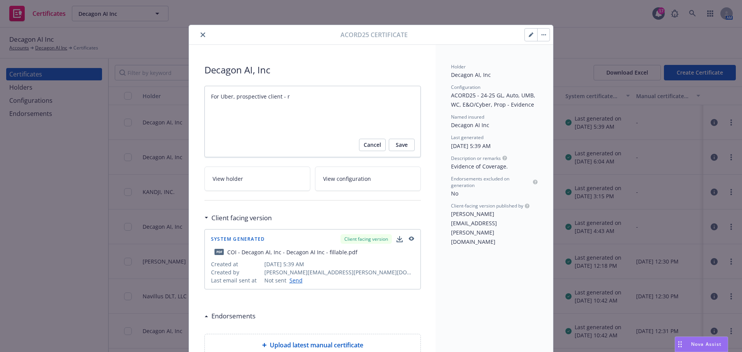
type textarea "For Uber, prospective client - re"
type textarea "x"
type textarea "For Uber, prospective client - red"
type textarea "x"
type textarea "For Uber, prospective client - reduc"
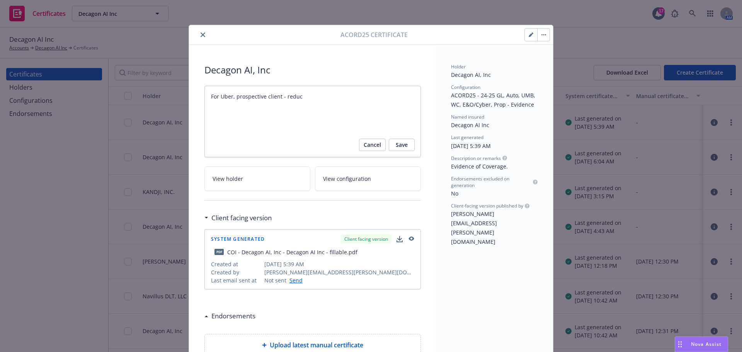
type textarea "x"
type textarea "For Uber, prospective client - reducr"
type textarea "x"
type textarea "For Uber, prospective client - reducre"
type textarea "x"
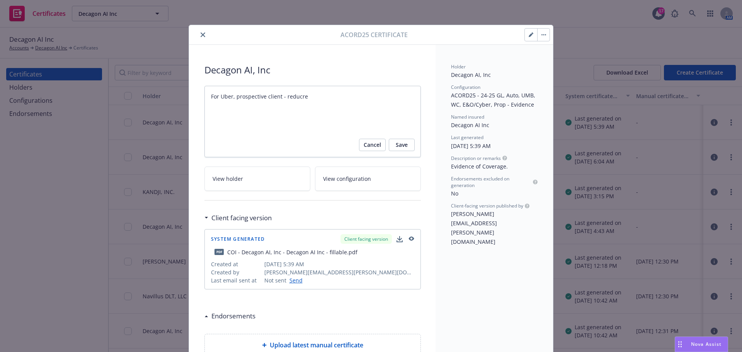
type textarea "For Uber, prospective client - reducrew"
type textarea "x"
type textarea "For Uber, prospective client - reducrewd"
type textarea "x"
type textarea "For Uber, prospective client - reducrew"
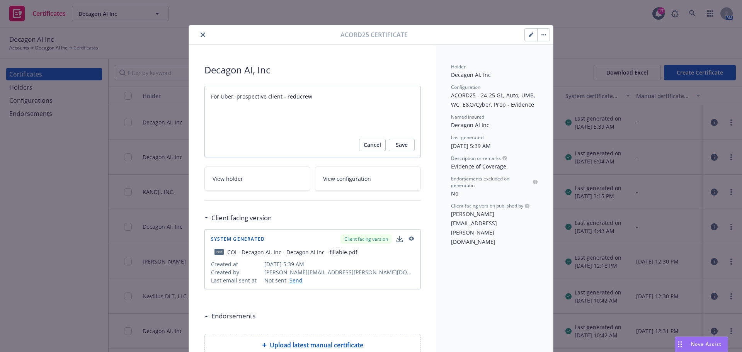
type textarea "x"
type textarea "For Uber, prospective client - reducre"
type textarea "x"
type textarea "For Uber, prospective client - reducr"
type textarea "x"
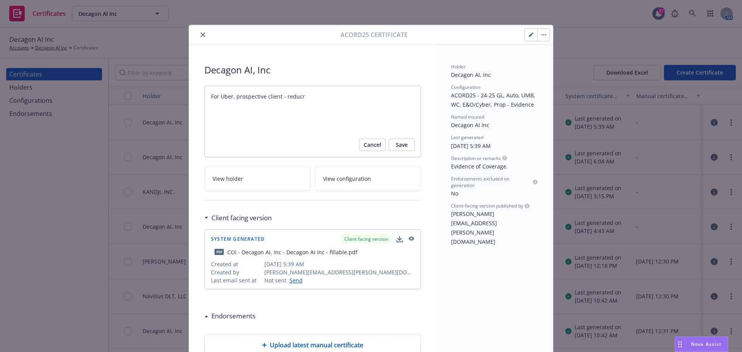
type textarea "For Uber, prospective client - reduc"
type textarea "x"
type textarea "For Uber, prospective client - reduce"
type textarea "x"
type textarea "For Uber, prospective client - reduced"
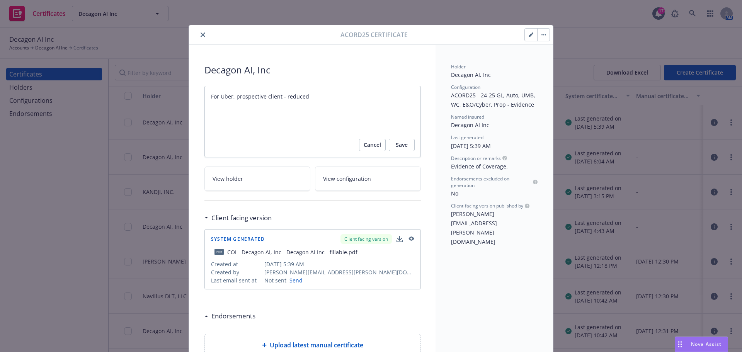
type textarea "x"
type textarea "For Uber, prospective client - reduced"
type textarea "x"
type textarea "For Uber, prospective client - reduced k"
type textarea "x"
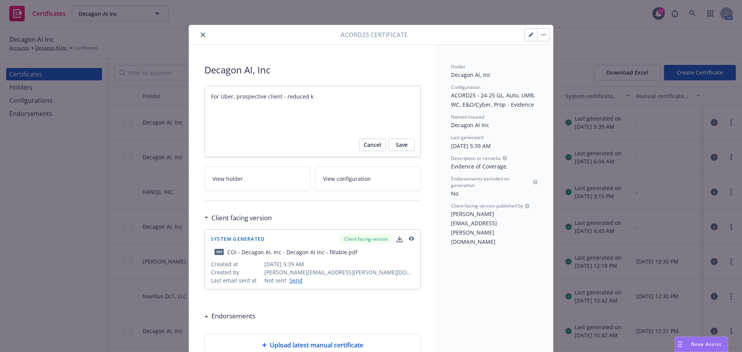
type textarea "For Uber, prospective client - reduced ki"
type textarea "x"
type textarea "For Uber, prospective client - reduced k"
type textarea "x"
type textarea "For Uber, prospective client - reduced"
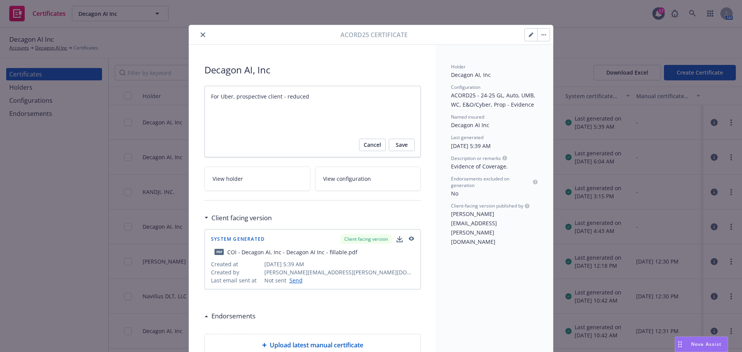
type textarea "x"
type textarea "For Uber, prospective client - reduced l"
type textarea "x"
type textarea "For Uber, prospective client - reduced li"
type textarea "x"
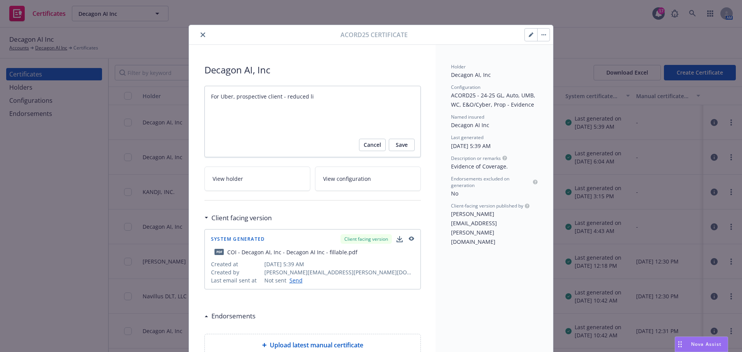
type textarea "For Uber, prospective client - reduced lim"
type textarea "x"
type textarea "For Uber, prospective client - reduced limi"
type textarea "x"
type textarea "For Uber, prospective client - reduced limit"
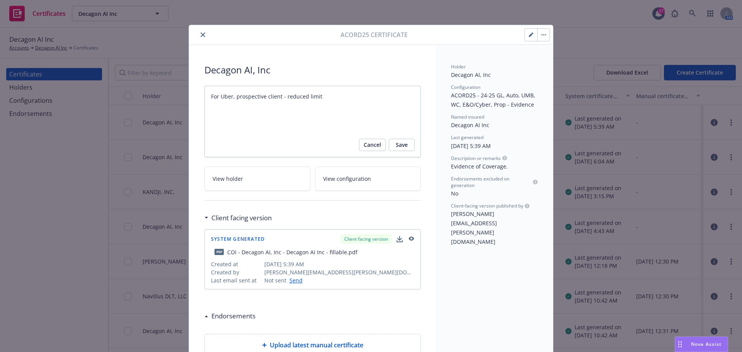
type textarea "x"
click at [402, 152] on textarea "For Uber, prospective client" at bounding box center [312, 122] width 216 height 72
type textarea "For Uber, prospective client - reduced limits"
click at [402, 145] on span "Save" at bounding box center [402, 145] width 12 height 12
type textarea "x"
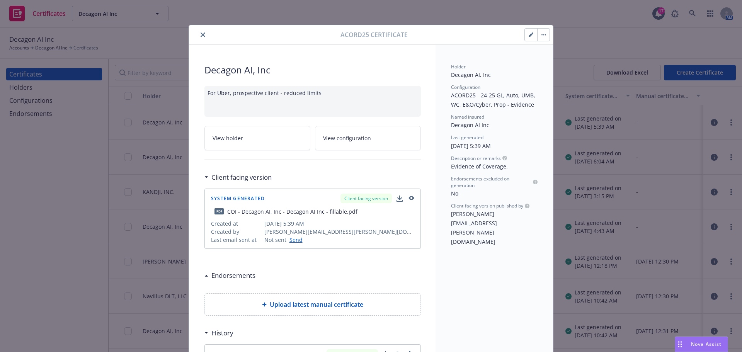
click at [201, 36] on icon "close" at bounding box center [203, 34] width 5 height 5
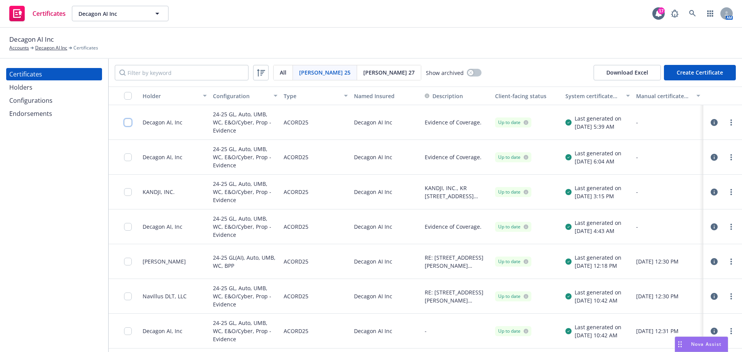
click at [131, 126] on input "checkbox" at bounding box center [128, 123] width 8 height 8
click at [337, 336] on div "Download certificate" at bounding box center [326, 334] width 58 height 15
click at [332, 315] on link "Download uneditable file" at bounding box center [287, 315] width 90 height 15
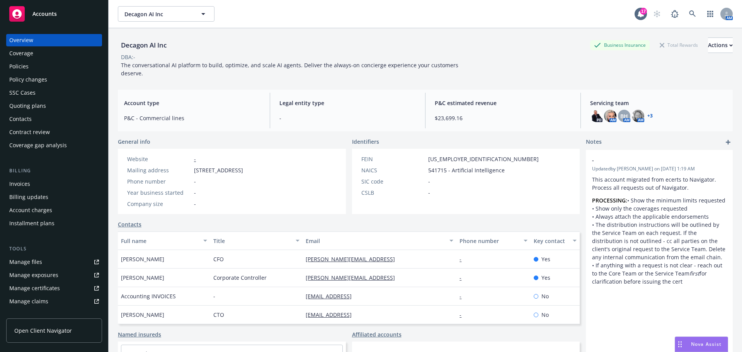
scroll to position [77, 0]
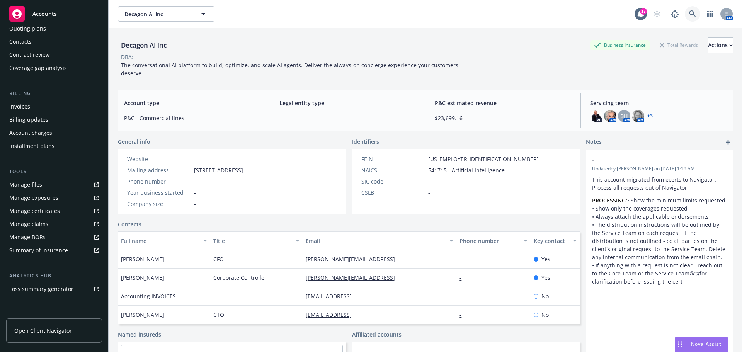
click at [689, 16] on icon at bounding box center [692, 13] width 7 height 7
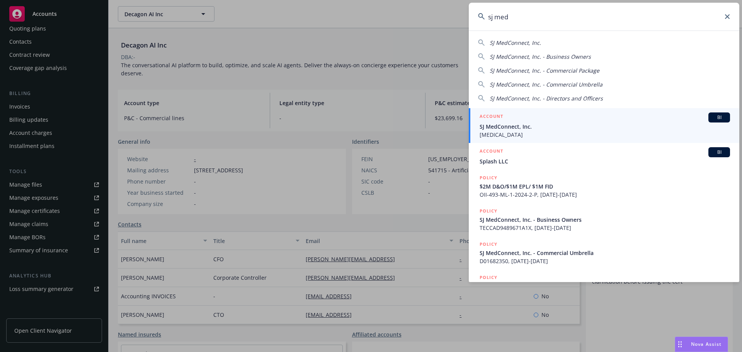
type input "sj med"
click at [496, 121] on h5 "ACCOUNT" at bounding box center [492, 116] width 24 height 9
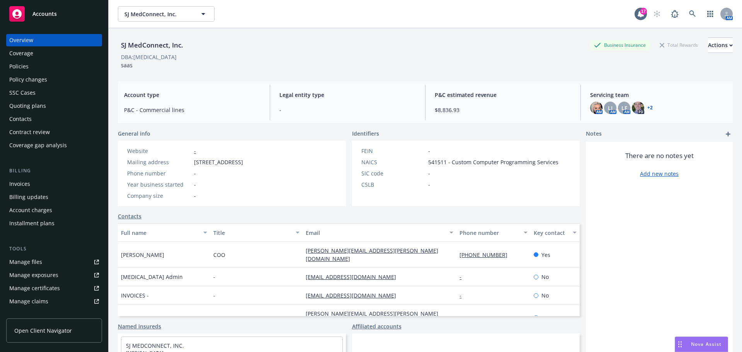
click at [49, 105] on div "Quoting plans" at bounding box center [54, 106] width 90 height 12
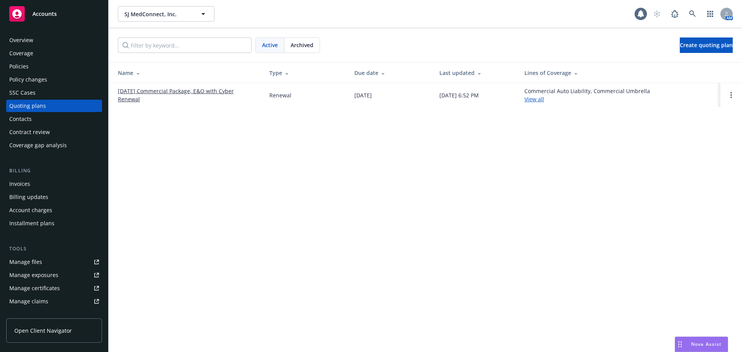
click at [210, 89] on link "[DATE] Commercial Package, E&O with Cyber Renewal" at bounding box center [187, 95] width 139 height 16
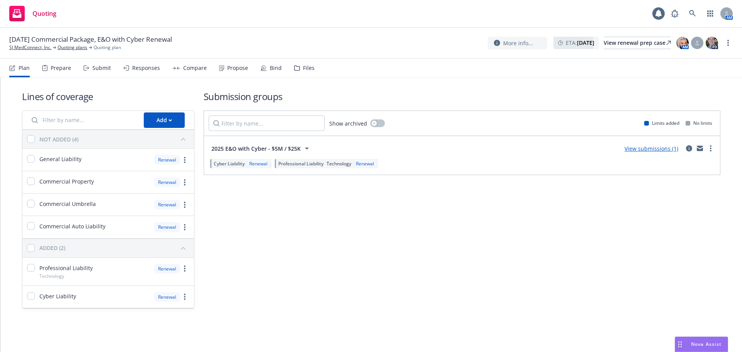
click at [276, 71] on div "Bind" at bounding box center [276, 68] width 12 height 6
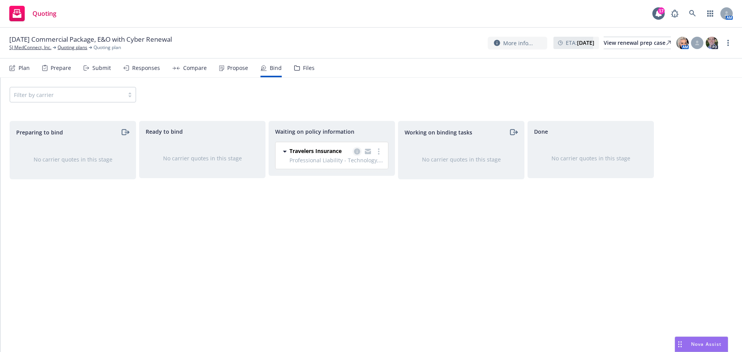
click at [358, 155] on link "copy logging email" at bounding box center [357, 151] width 9 height 9
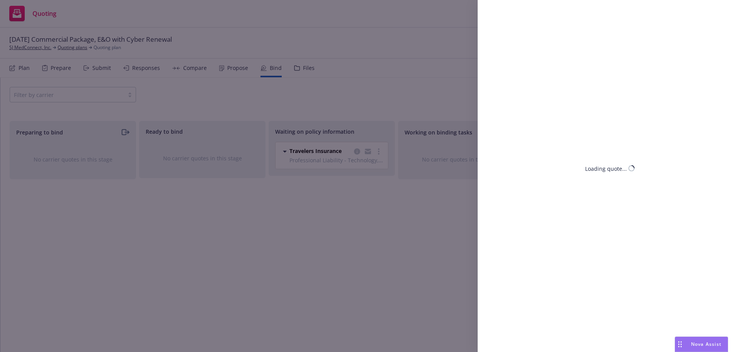
select select "CA"
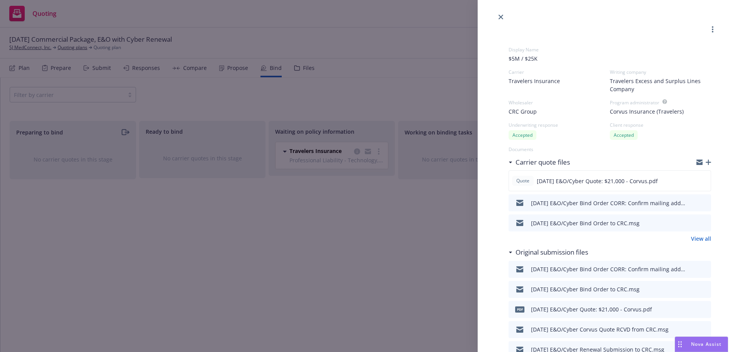
click at [697, 343] on span "Nova Assist" at bounding box center [706, 344] width 31 height 7
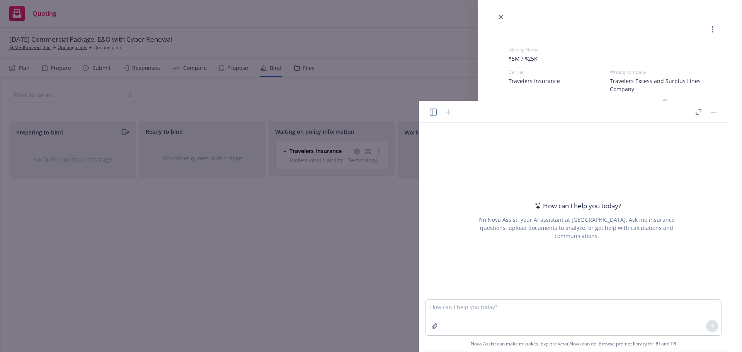
click at [675, 337] on button "Nova Assist" at bounding box center [701, 344] width 53 height 15
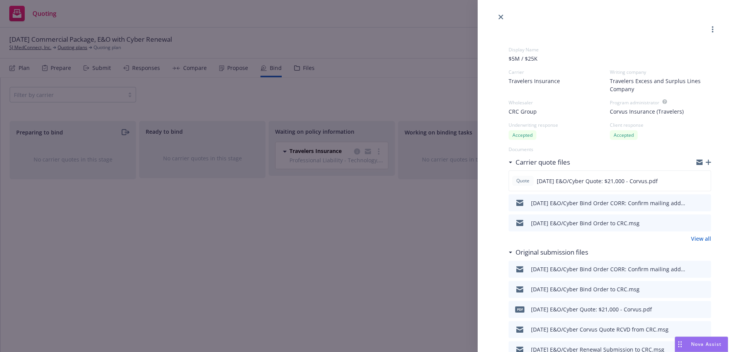
click at [700, 344] on span "Nova Assist" at bounding box center [706, 344] width 31 height 7
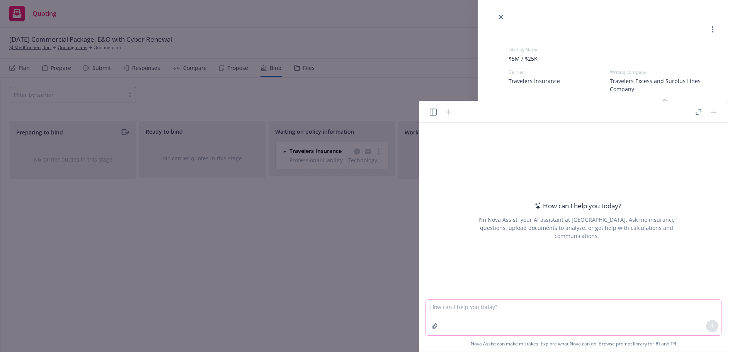
click at [571, 310] on textarea at bounding box center [574, 318] width 296 height 36
paste textarea "I will inquire if this set up under [PERSON_NAME] or not and how we go about ge…"
type textarea "re-word I will inquire if this set up under [PERSON_NAME] or not and how we go …"
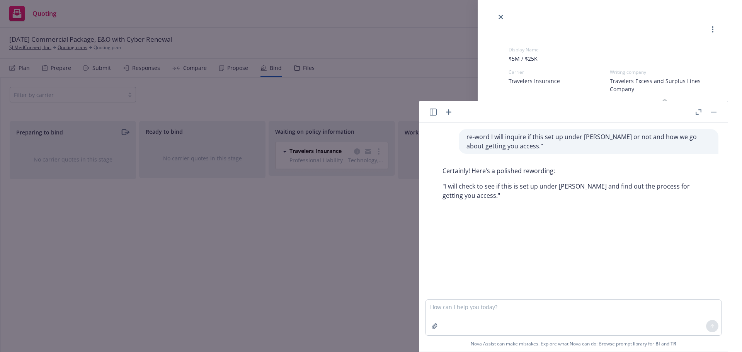
click at [711, 109] on button "button" at bounding box center [713, 111] width 9 height 9
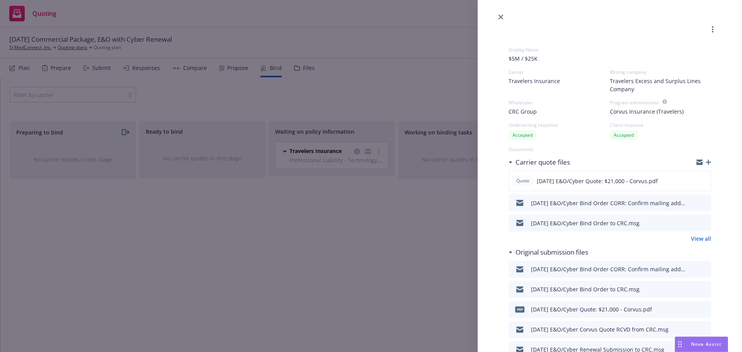
drag, startPoint x: 710, startPoint y: 347, endPoint x: 707, endPoint y: 327, distance: 19.5
click at [710, 347] on span "Nova Assist" at bounding box center [706, 344] width 31 height 7
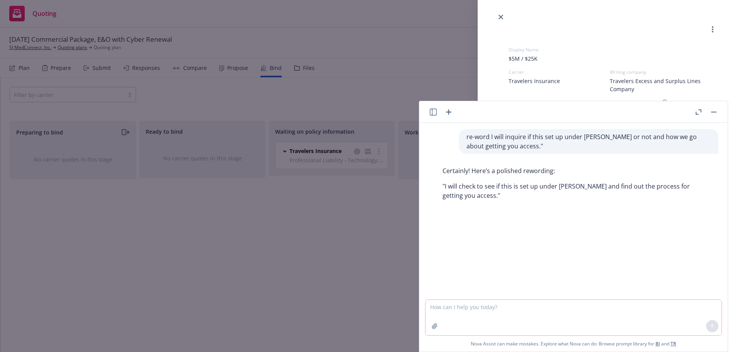
click at [629, 317] on textarea at bounding box center [574, 318] width 296 height 36
paste textarea "Ok thank you [PERSON_NAME]. We currently maintain 238k records, but we don't re…"
type textarea "How would you respond to this? Ok thank you [PERSON_NAME]. We currently maintai…"
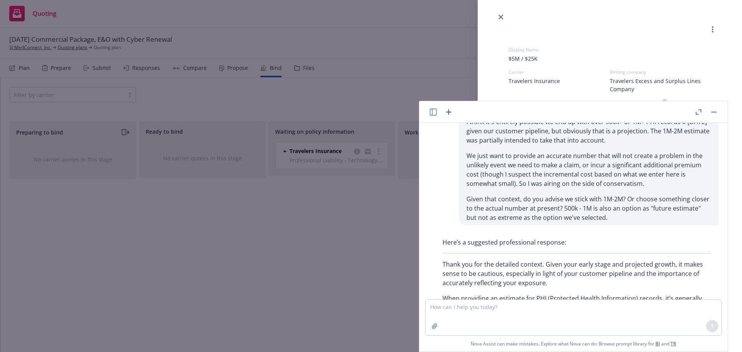
scroll to position [128, 0]
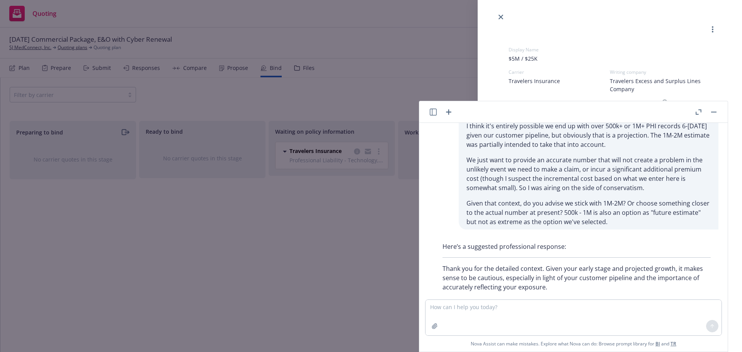
click at [715, 116] on button "button" at bounding box center [713, 111] width 9 height 9
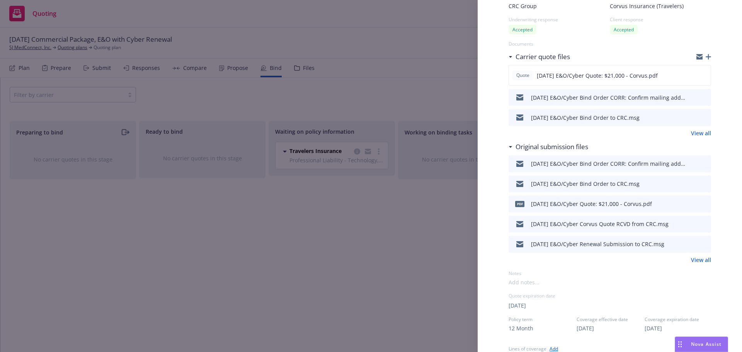
scroll to position [0, 0]
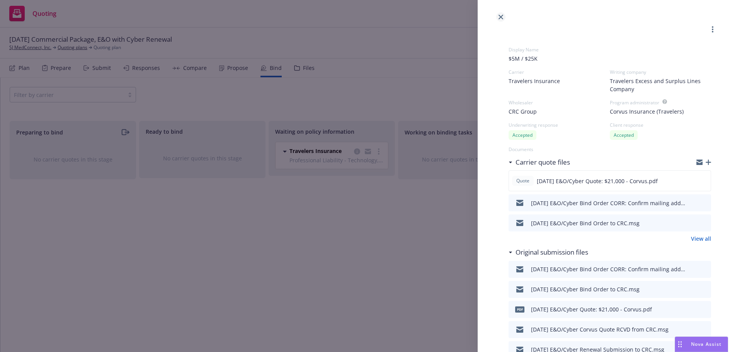
click at [499, 15] on icon "close" at bounding box center [501, 17] width 5 height 5
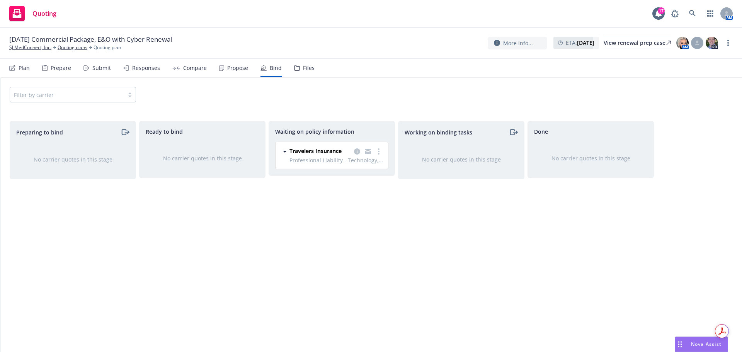
click at [433, 91] on div "Filter by carrier" at bounding box center [371, 94] width 723 height 15
click at [703, 208] on div "Preparing to bind No carrier quotes in this stage Ready to bind No carrier quot…" at bounding box center [371, 228] width 723 height 215
drag, startPoint x: 41, startPoint y: 113, endPoint x: 218, endPoint y: 223, distance: 207.6
click at [218, 223] on div "Preparing to bind No carrier quotes in this stage Ready to bind No carrier quot…" at bounding box center [371, 230] width 742 height 237
click at [218, 223] on div "Ready to bind No carrier quotes in this stage" at bounding box center [202, 228] width 126 height 215
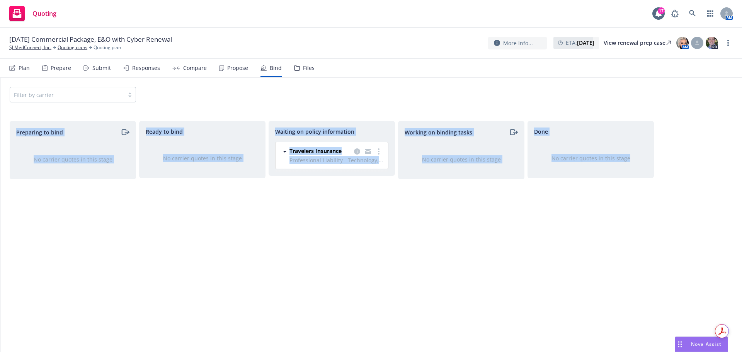
drag, startPoint x: 8, startPoint y: 122, endPoint x: 656, endPoint y: 183, distance: 651.4
click at [656, 183] on div "Preparing to bind No carrier quotes in this stage Ready to bind No carrier quot…" at bounding box center [371, 231] width 742 height 221
click at [636, 198] on div "Done No carrier quotes in this stage" at bounding box center [591, 228] width 126 height 215
drag, startPoint x: 674, startPoint y: 174, endPoint x: 31, endPoint y: 170, distance: 644.0
click at [31, 170] on div "Preparing to bind No carrier quotes in this stage Ready to bind No carrier quot…" at bounding box center [371, 228] width 723 height 215
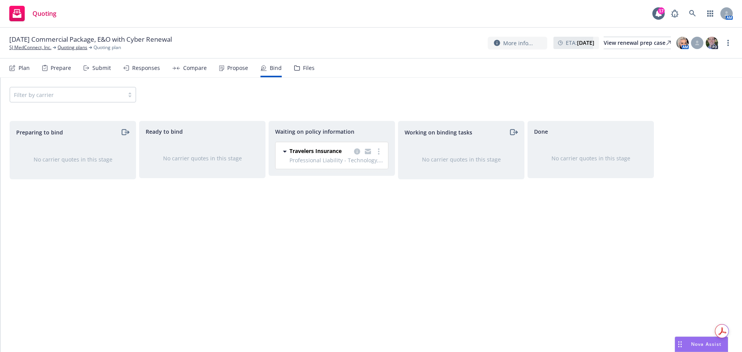
click at [7, 116] on div "Preparing to bind No carrier quotes in this stage Ready to bind No carrier quot…" at bounding box center [371, 230] width 742 height 237
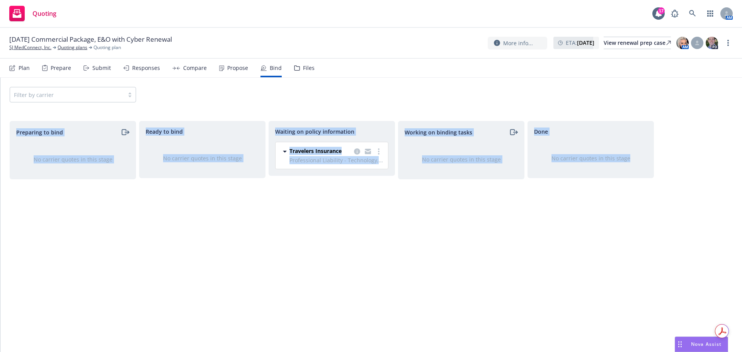
drag, startPoint x: 9, startPoint y: 112, endPoint x: 656, endPoint y: 179, distance: 649.6
click at [656, 179] on div "Preparing to bind No carrier quotes in this stage Ready to bind No carrier quot…" at bounding box center [371, 230] width 742 height 237
click at [659, 178] on div at bounding box center [660, 228] width 6 height 215
drag, startPoint x: 672, startPoint y: 175, endPoint x: 0, endPoint y: 179, distance: 672.2
click at [0, 179] on div "Filter by carrier Preparing to bind No carrier quotes in this stage Ready to bi…" at bounding box center [371, 215] width 742 height 274
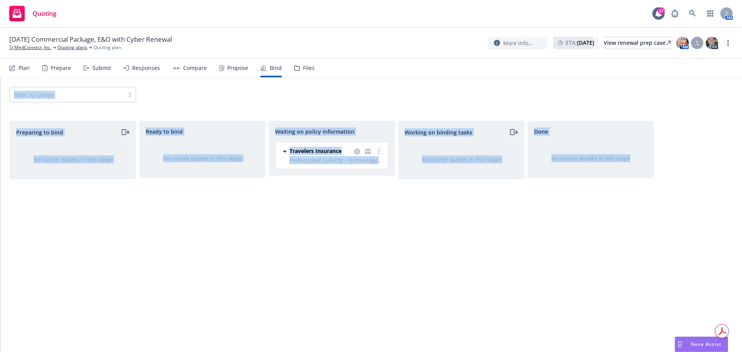
click at [39, 190] on div "Preparing to bind No carrier quotes in this stage" at bounding box center [73, 228] width 126 height 215
drag, startPoint x: 11, startPoint y: 112, endPoint x: 663, endPoint y: 180, distance: 656.0
click at [663, 180] on div "Preparing to bind No carrier quotes in this stage Ready to bind No carrier quot…" at bounding box center [371, 230] width 742 height 237
click at [663, 180] on div "Preparing to bind No carrier quotes in this stage Ready to bind No carrier quot…" at bounding box center [371, 228] width 723 height 215
